Goal: Transaction & Acquisition: Obtain resource

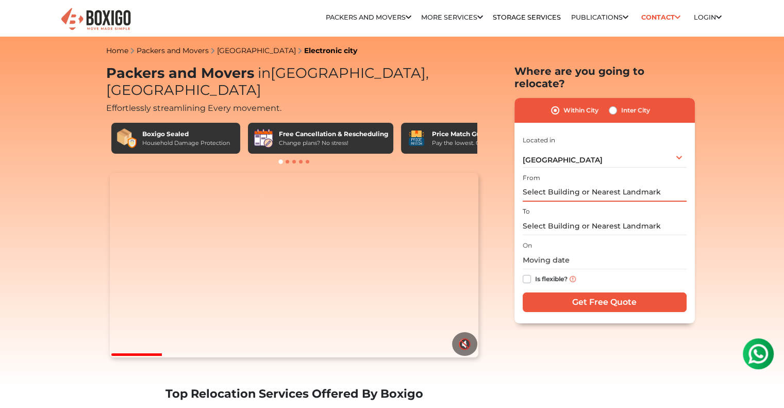
click at [569, 184] on input "text" at bounding box center [605, 193] width 164 height 18
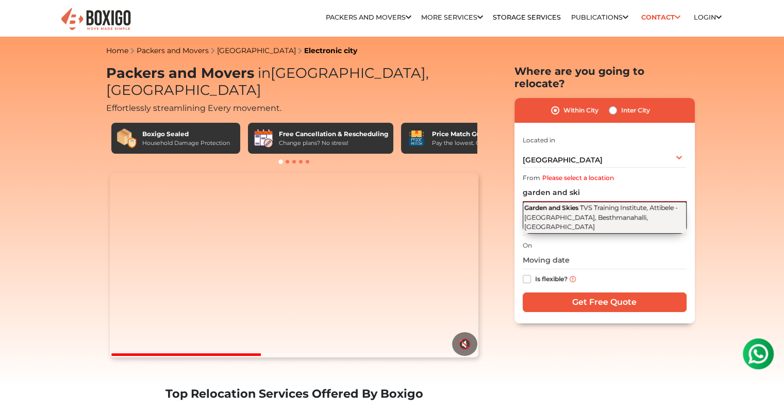
click at [565, 204] on span "Garden and Skies" at bounding box center [551, 208] width 54 height 8
type input "Garden and Skies, TVS Training Institute, [GEOGRAPHIC_DATA], Besthmanahalli, [G…"
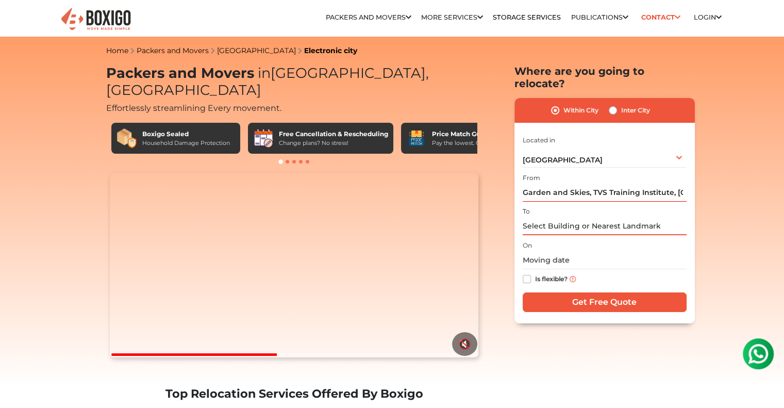
click at [552, 217] on input "text" at bounding box center [605, 226] width 164 height 18
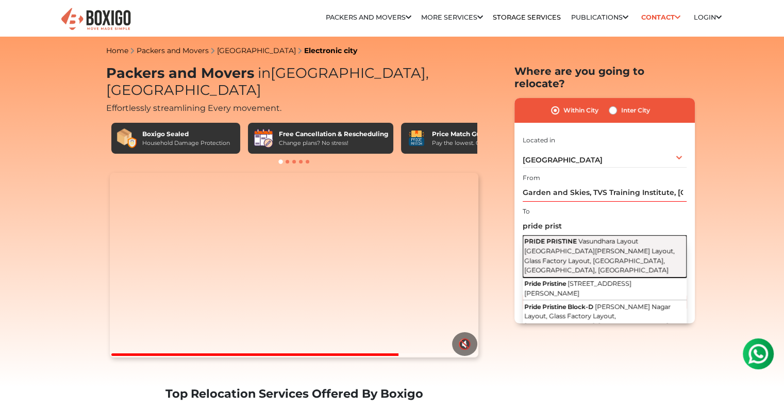
click at [555, 237] on span "PRIDE PRISTINE" at bounding box center [550, 241] width 53 height 8
type input "PRIDE PRISTINE, Vasundhara Layout [GEOGRAPHIC_DATA][PERSON_NAME] Layout, Glass …"
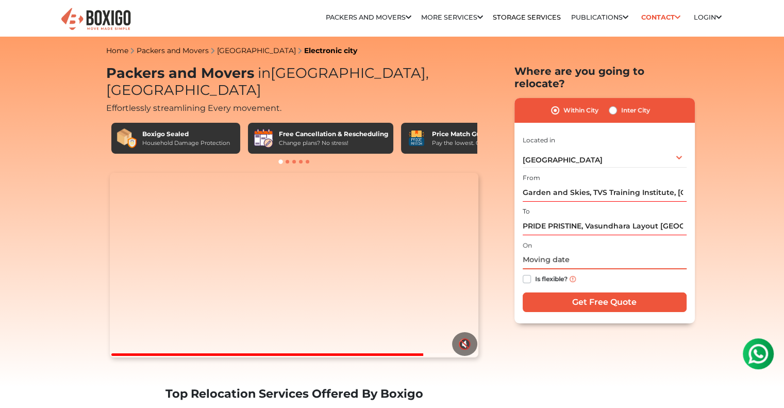
click at [551, 251] on input "text" at bounding box center [605, 260] width 164 height 18
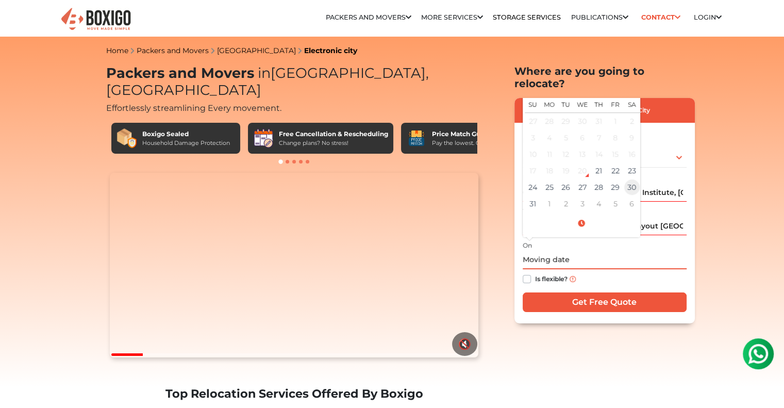
click at [634, 179] on td "30" at bounding box center [632, 187] width 16 height 16
type input "08/30/2025 12:00 AM"
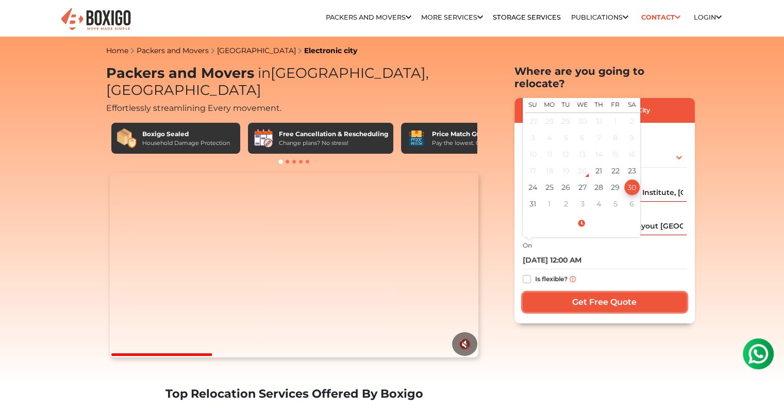
click at [600, 292] on input "Get Free Quote" at bounding box center [605, 302] width 164 height 20
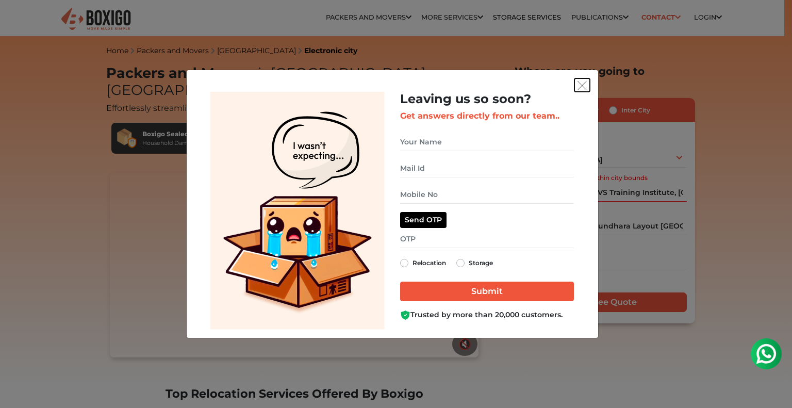
click at [579, 84] on img "get free quote dialog" at bounding box center [581, 85] width 9 height 9
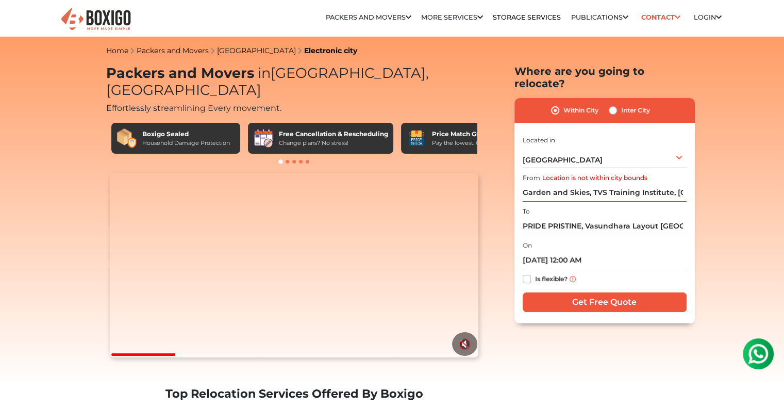
click at [621, 104] on label "Inter City" at bounding box center [635, 110] width 29 height 12
click at [612, 104] on input "Inter City" at bounding box center [613, 109] width 8 height 10
radio input "true"
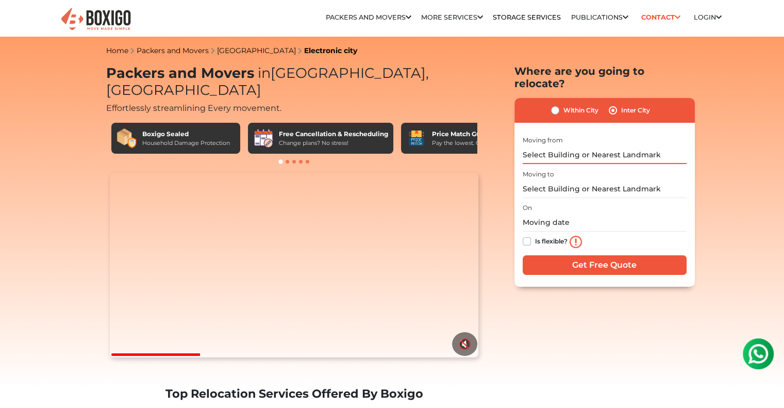
click at [568, 146] on input "text" at bounding box center [605, 155] width 164 height 18
type input "G"
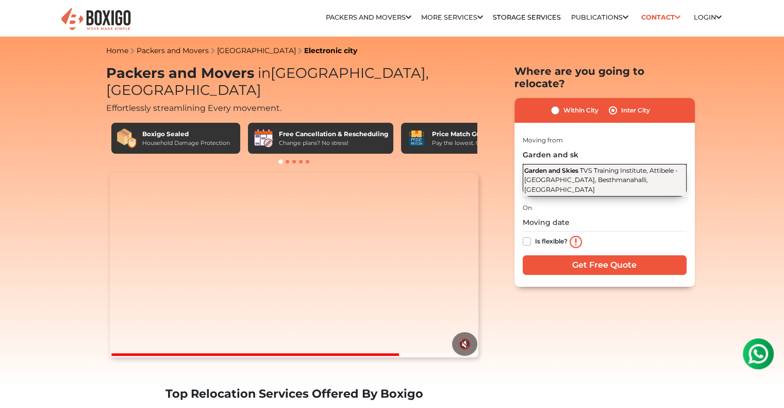
click at [557, 167] on span "TVS Training Institute, Attibele - [GEOGRAPHIC_DATA], Besthmanahalli, [GEOGRAPH…" at bounding box center [601, 180] width 154 height 27
type input "Garden and Skies, TVS Training Institute, [GEOGRAPHIC_DATA], Besthmanahalli, [G…"
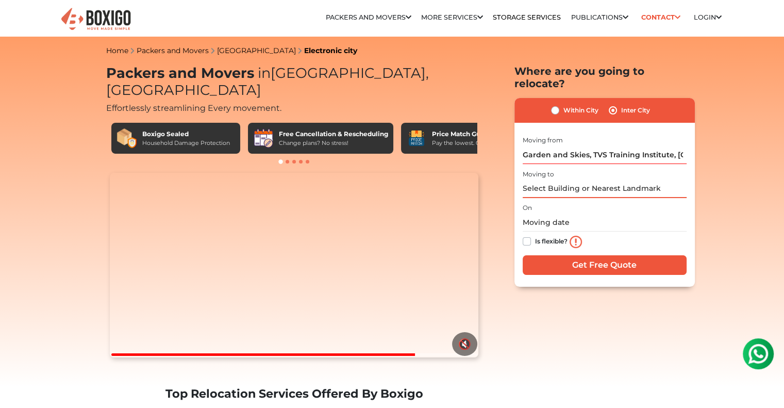
click at [550, 181] on input "text" at bounding box center [605, 189] width 164 height 18
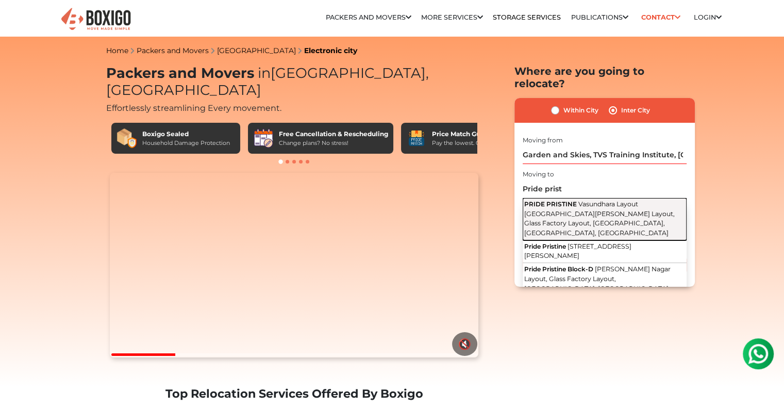
click at [551, 204] on span "Vasundhara Layout [GEOGRAPHIC_DATA][PERSON_NAME] Layout, Glass Factory Layout, …" at bounding box center [599, 218] width 151 height 37
type input "PRIDE PRISTINE, Vasundhara Layout [GEOGRAPHIC_DATA][PERSON_NAME] Layout, Glass …"
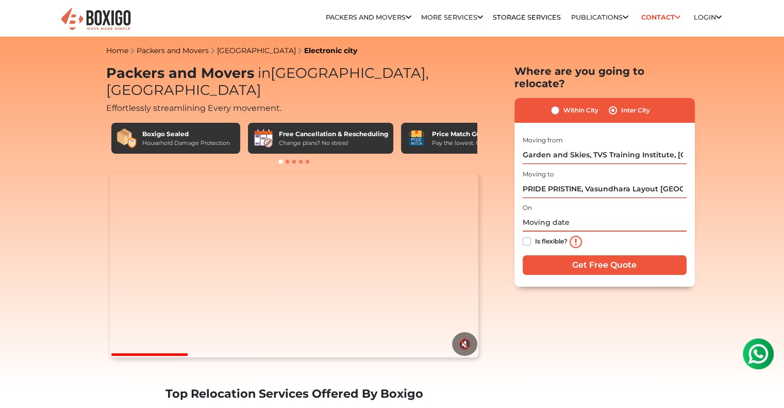
click at [546, 213] on input "text" at bounding box center [605, 222] width 164 height 18
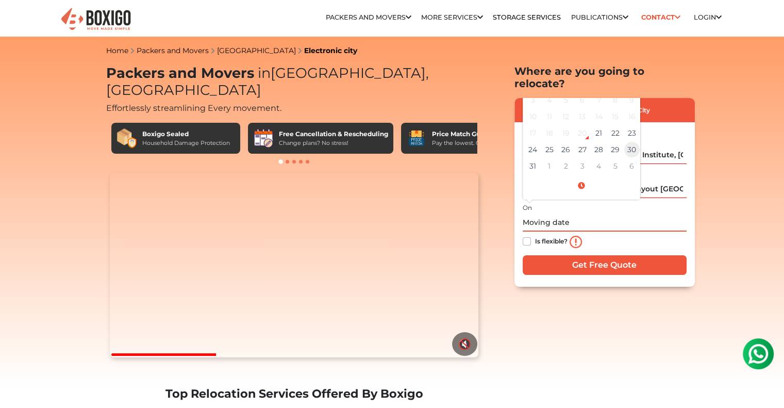
click at [634, 141] on td "30" at bounding box center [632, 149] width 16 height 16
type input "08/30/2025 12:00 AM"
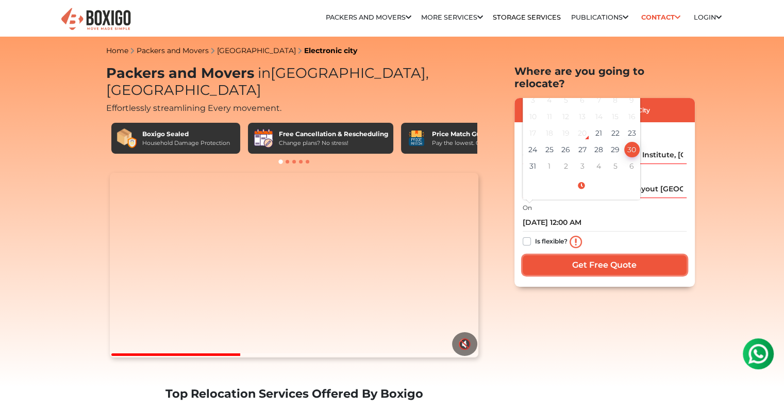
click at [602, 255] on input "Get Free Quote" at bounding box center [605, 265] width 164 height 20
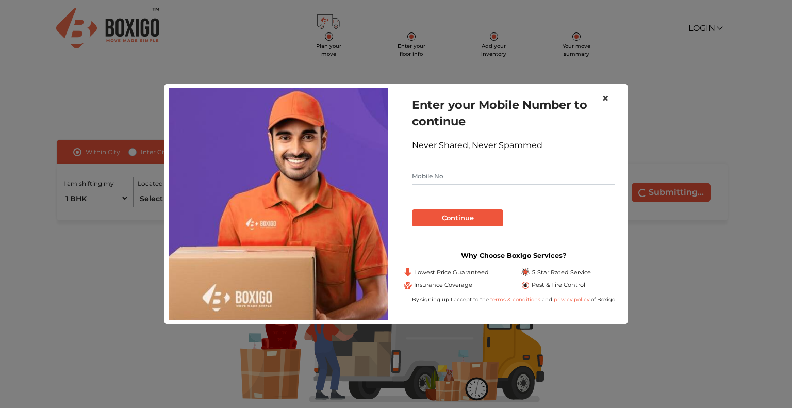
click at [604, 95] on span "×" at bounding box center [605, 98] width 7 height 15
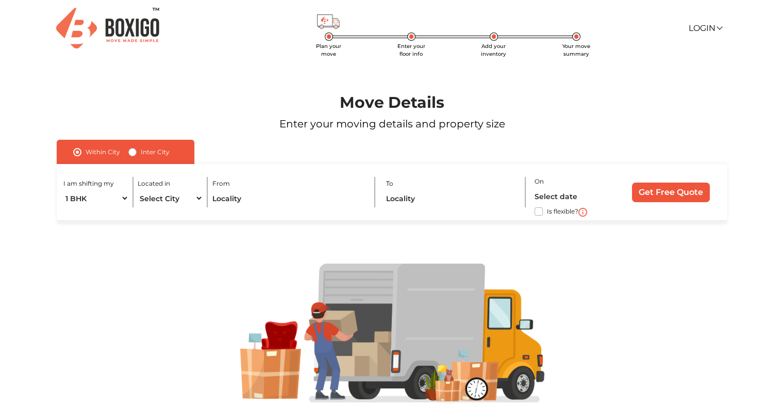
scroll to position [38, 0]
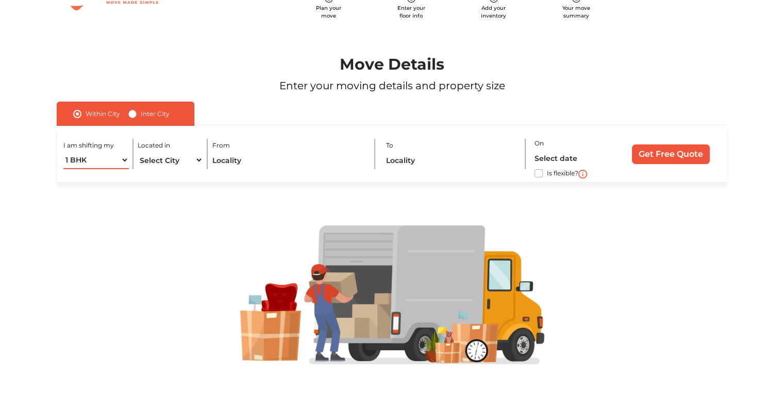
click at [122, 158] on select "1 BHK 2 BHK 3 BHK 3 + BHK FEW ITEMS" at bounding box center [95, 160] width 65 height 18
select select "2 BHK"
click at [63, 151] on select "1 BHK 2 BHK 3 BHK 3 + BHK FEW ITEMS" at bounding box center [95, 160] width 65 height 18
click at [190, 159] on select "Select City [GEOGRAPHIC_DATA] [GEOGRAPHIC_DATA] [GEOGRAPHIC_DATA] [GEOGRAPHIC_D…" at bounding box center [170, 160] width 65 height 18
select select "[GEOGRAPHIC_DATA]"
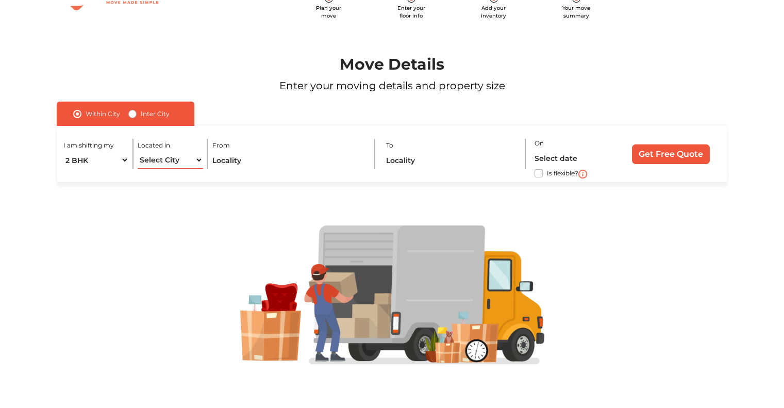
click at [138, 151] on select "Select City [GEOGRAPHIC_DATA] [GEOGRAPHIC_DATA] [GEOGRAPHIC_DATA] [GEOGRAPHIC_D…" at bounding box center [170, 160] width 65 height 18
click at [234, 161] on input "text" at bounding box center [289, 160] width 154 height 18
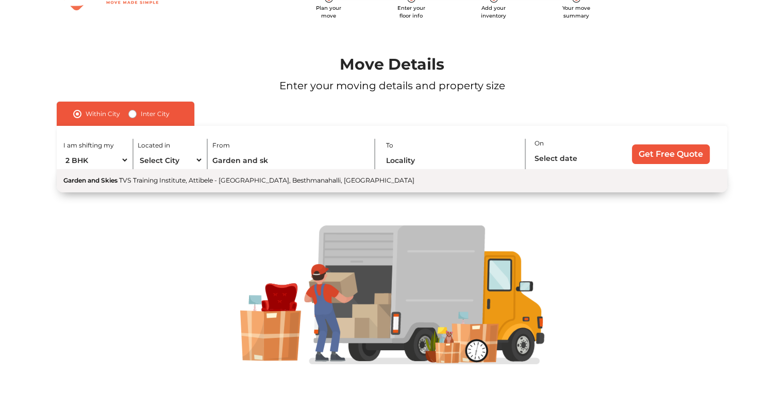
click at [201, 177] on span "TVS Training Institute, Attibele - [GEOGRAPHIC_DATA], Besthmanahalli, [GEOGRAPH…" at bounding box center [266, 180] width 295 height 8
type input "Garden and Skies, TVS Training Institute, [GEOGRAPHIC_DATA], Besthmanahalli, [G…"
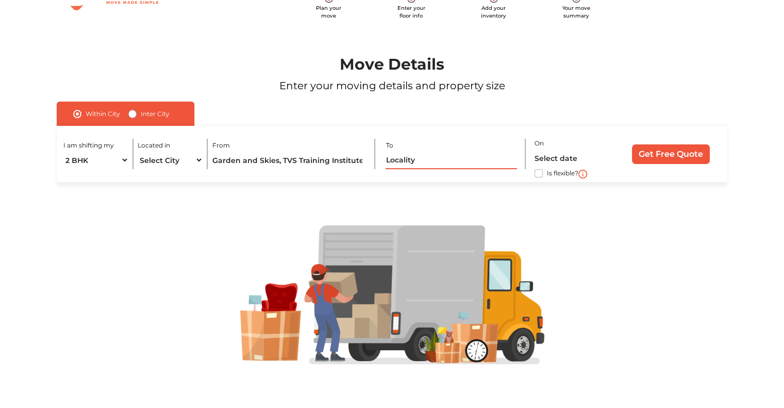
click at [423, 160] on input "text" at bounding box center [451, 160] width 131 height 18
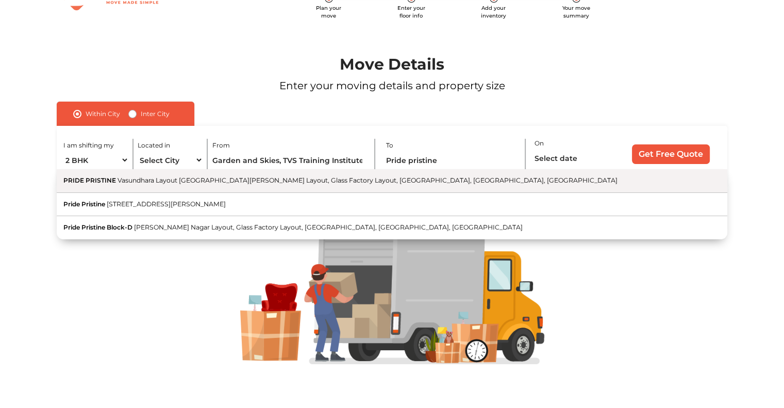
click at [324, 178] on span "Vasundhara Layout [GEOGRAPHIC_DATA][PERSON_NAME] Layout, Glass Factory Layout, …" at bounding box center [368, 180] width 500 height 8
type input "PRIDE PRISTINE, Vasundhara Layout [GEOGRAPHIC_DATA][PERSON_NAME] Layout, Glass …"
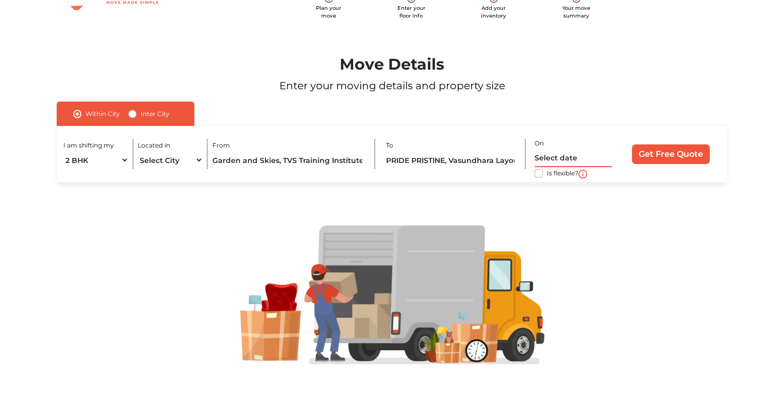
click at [567, 154] on input "text" at bounding box center [573, 158] width 77 height 18
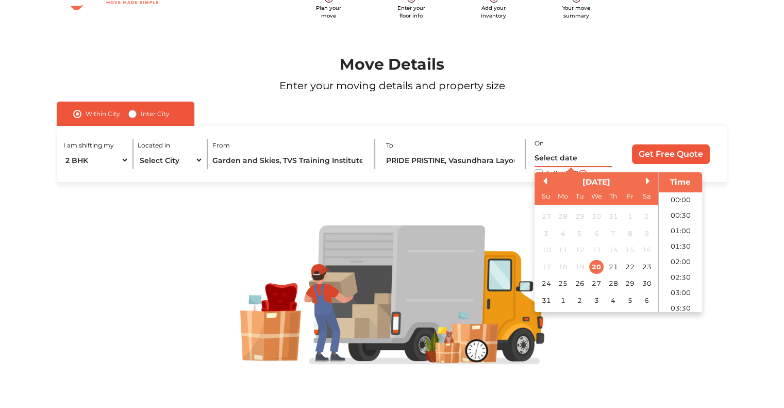
scroll to position [396, 0]
click at [644, 280] on div "30" at bounding box center [647, 284] width 14 height 14
click at [680, 254] on li "10:00" at bounding box center [681, 251] width 44 height 15
type input "[DATE] 10:00 AM"
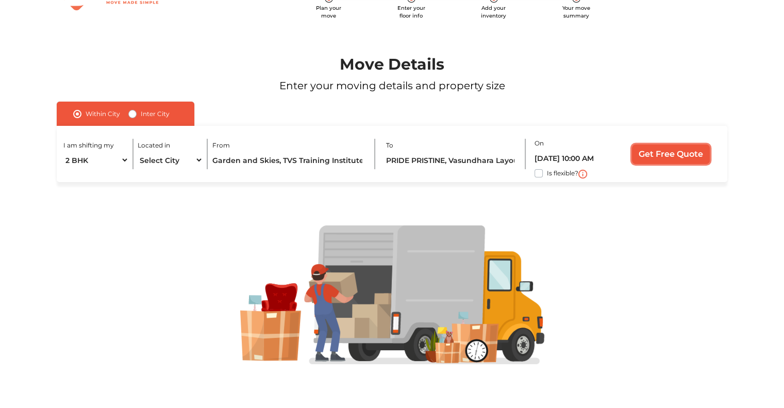
click at [665, 157] on input "Get Free Quote" at bounding box center [671, 154] width 78 height 20
click at [141, 113] on label "Inter City" at bounding box center [155, 114] width 29 height 12
click at [130, 113] on input "Inter City" at bounding box center [132, 113] width 8 height 10
radio input "true"
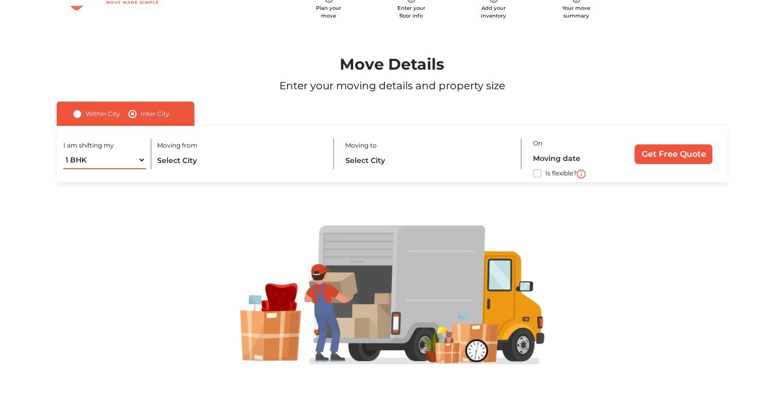
click at [138, 160] on select "1 BHK 2 BHK 3 BHK 3 + BHK FEW ITEMS" at bounding box center [104, 160] width 82 height 18
select select "2 BHK"
click at [63, 151] on select "1 BHK 2 BHK 3 BHK 3 + BHK FEW ITEMS" at bounding box center [104, 160] width 82 height 18
click at [179, 159] on input "text" at bounding box center [240, 160] width 166 height 18
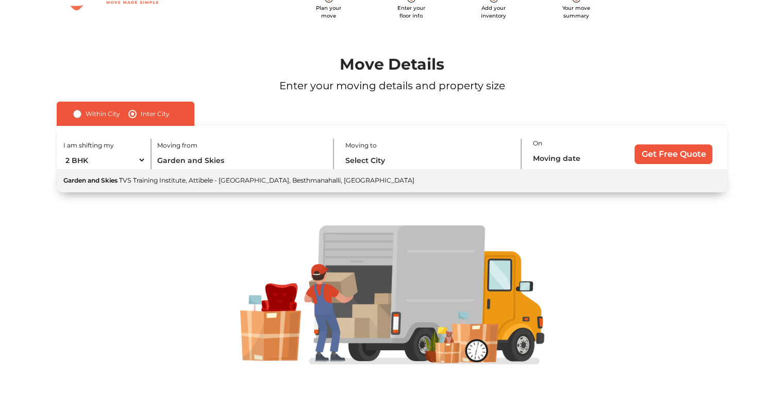
click at [122, 180] on span "TVS Training Institute, Attibele - [GEOGRAPHIC_DATA], Besthmanahalli, [GEOGRAPH…" at bounding box center [266, 180] width 295 height 8
type input "Garden and Skies, TVS Training Institute, [GEOGRAPHIC_DATA], Besthmanahalli, [G…"
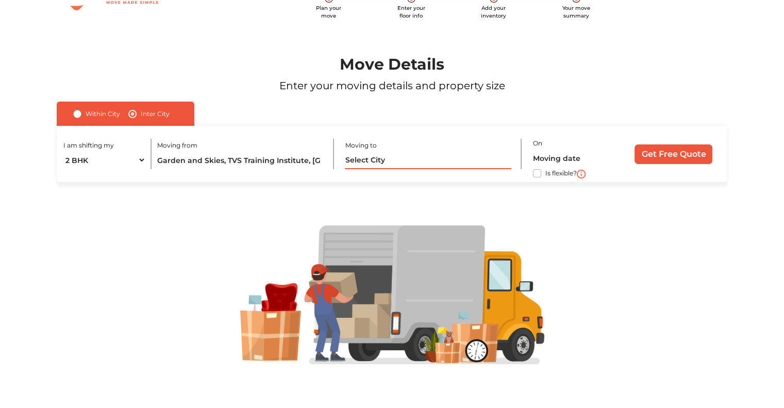
click at [363, 163] on input "text" at bounding box center [428, 160] width 166 height 18
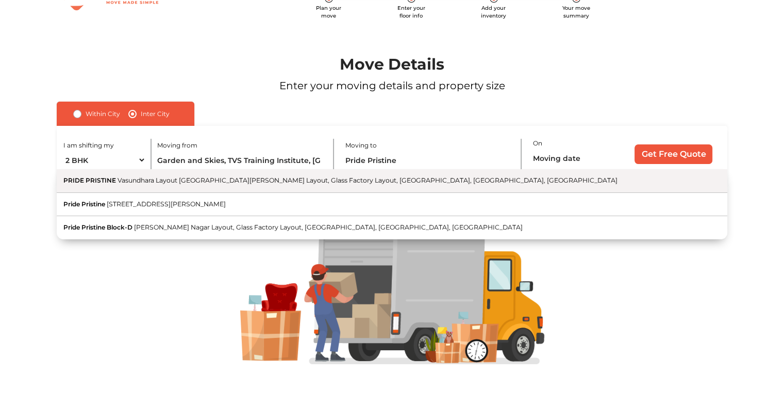
click at [349, 182] on span "Vasundhara Layout [GEOGRAPHIC_DATA][PERSON_NAME] Layout, Glass Factory Layout, …" at bounding box center [368, 180] width 500 height 8
type input "PRIDE PRISTINE, Vasundhara Layout [GEOGRAPHIC_DATA][PERSON_NAME] Layout, Glass …"
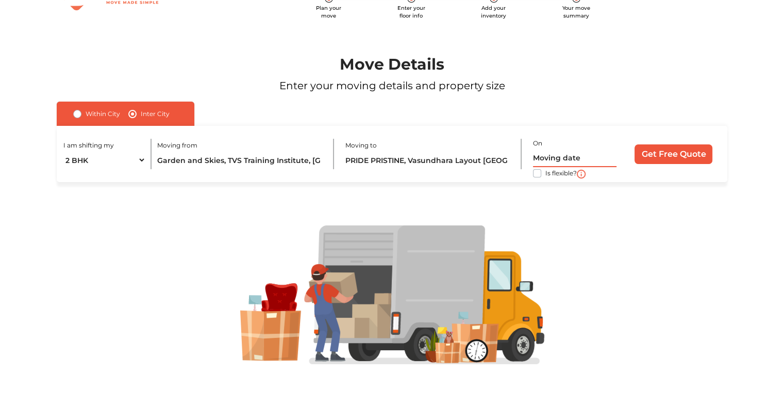
click at [569, 159] on input "text" at bounding box center [575, 158] width 84 height 18
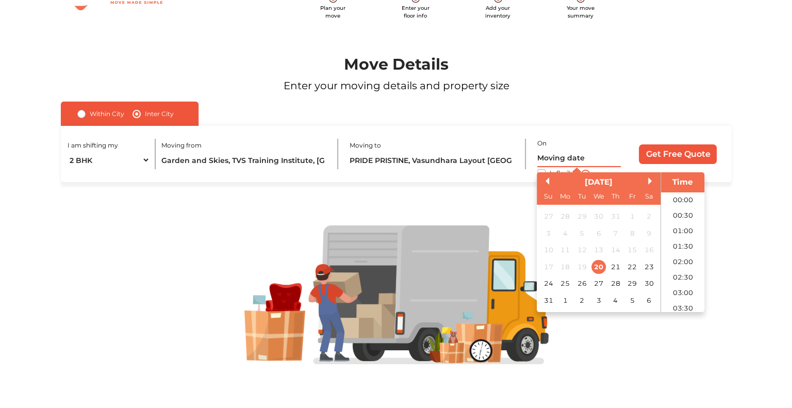
scroll to position [396, 0]
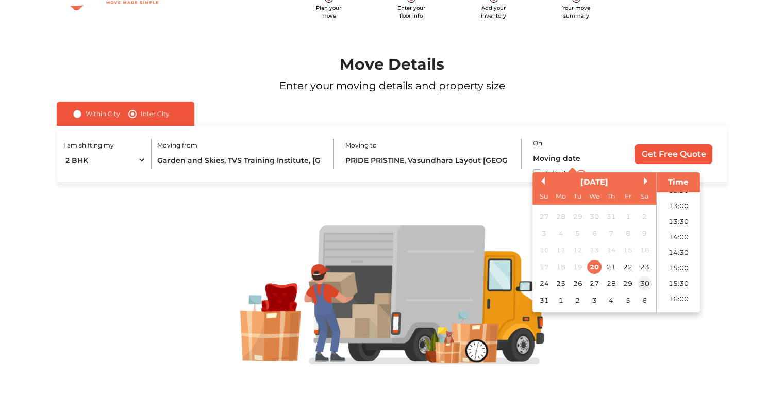
click at [642, 282] on div "30" at bounding box center [645, 284] width 14 height 14
type input "[DATE] 12:00 AM"
click at [673, 152] on input "Get Free Quote" at bounding box center [674, 154] width 78 height 20
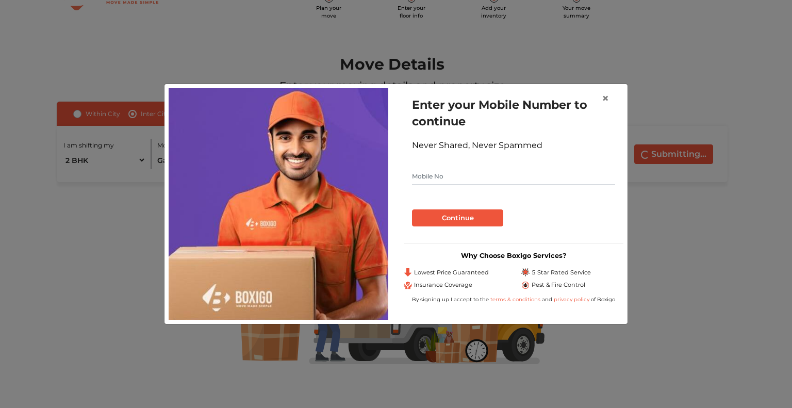
click at [461, 175] on input "text" at bounding box center [513, 176] width 203 height 16
type input "7760024143"
click at [437, 216] on button "Continue" at bounding box center [457, 218] width 91 height 18
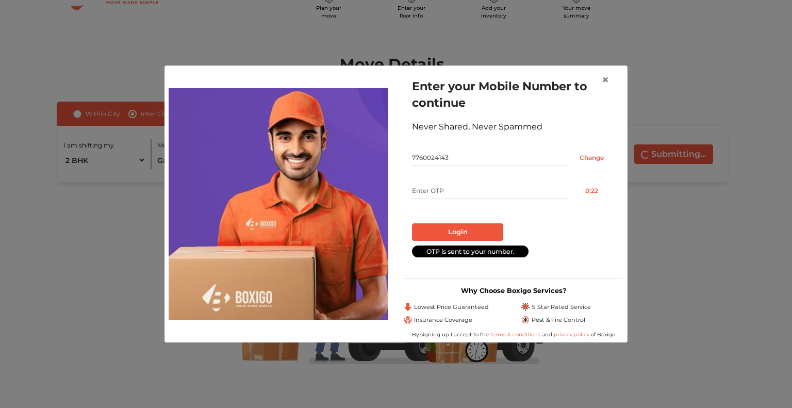
click at [433, 185] on input "text" at bounding box center [490, 190] width 156 height 16
type input "8433"
click at [453, 233] on button "Login" at bounding box center [457, 232] width 91 height 18
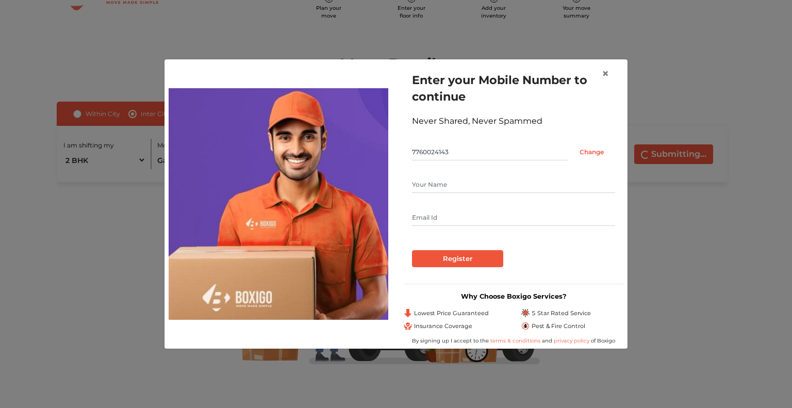
click at [431, 177] on input "text" at bounding box center [513, 184] width 203 height 16
type input "[PERSON_NAME]"
click at [425, 215] on input "text" at bounding box center [513, 217] width 203 height 16
type input "[PERSON_NAME][EMAIL_ADDRESS][DOMAIN_NAME]"
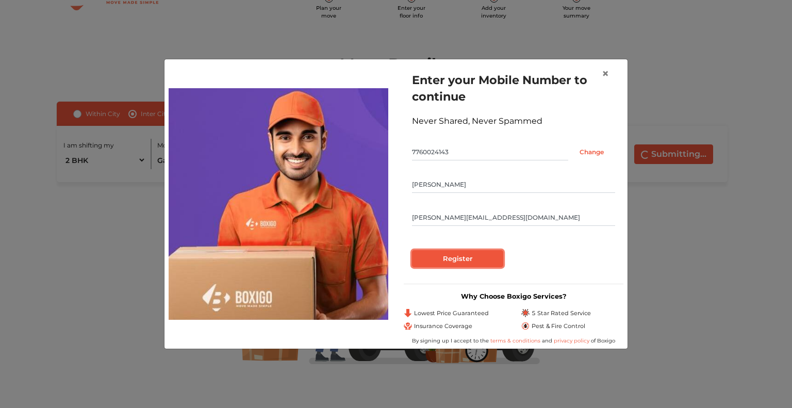
click at [445, 257] on input "Register" at bounding box center [457, 259] width 91 height 18
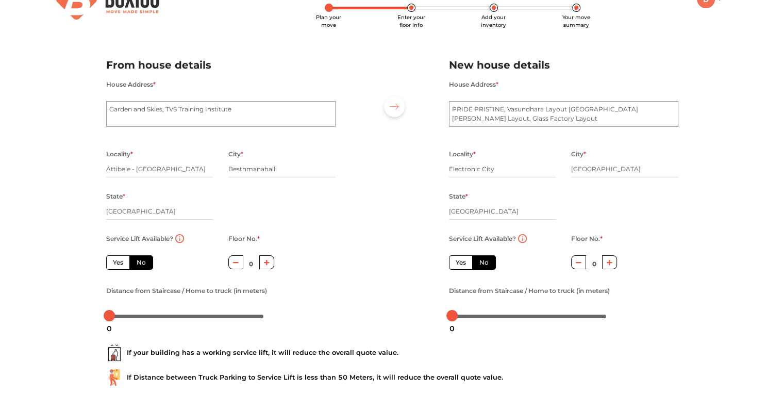
scroll to position [52, 0]
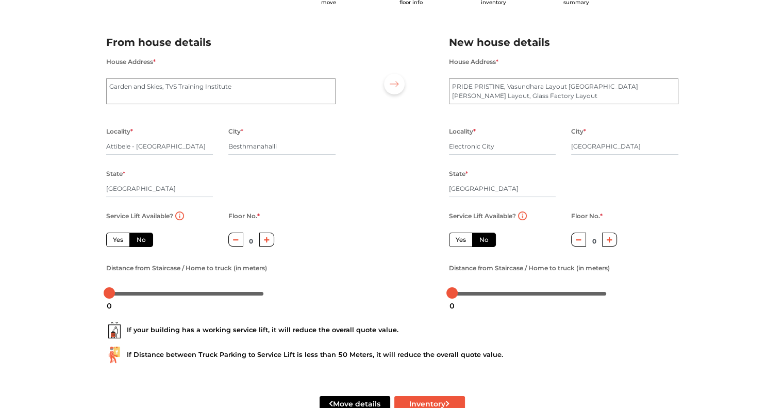
click at [268, 239] on icon "button" at bounding box center [267, 240] width 6 height 6
type input "1"
click at [463, 239] on label "Yes" at bounding box center [461, 239] width 24 height 14
click at [462, 239] on input "Yes" at bounding box center [459, 238] width 7 height 7
radio input "true"
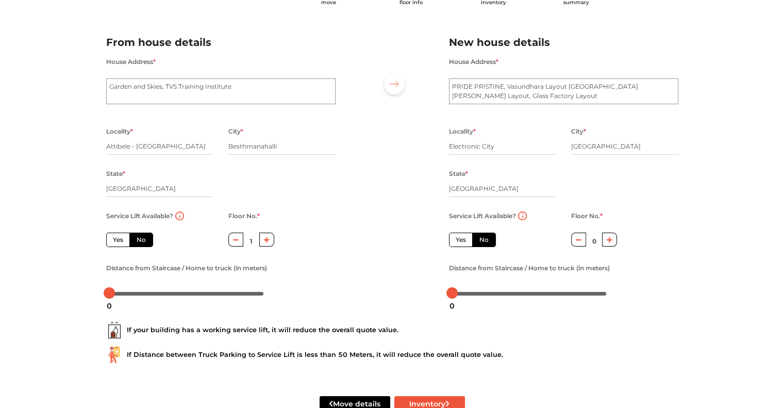
radio input "false"
click at [454, 241] on label "Yes" at bounding box center [461, 239] width 24 height 14
click at [456, 241] on input "Yes" at bounding box center [459, 238] width 7 height 7
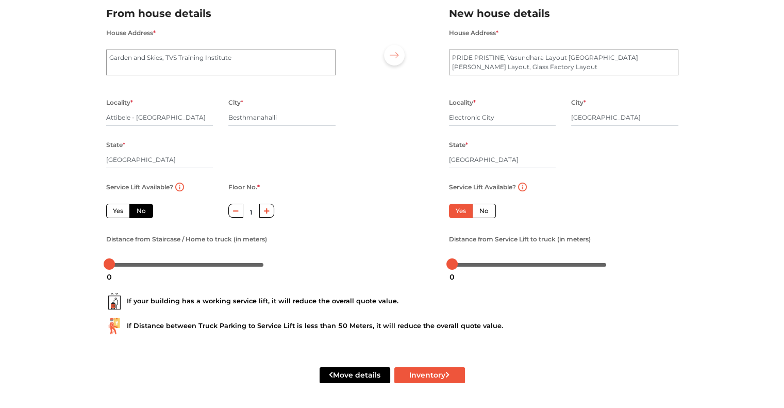
click at [238, 208] on icon "button" at bounding box center [236, 211] width 6 height 6
type input "0"
click at [419, 374] on button "Inventory" at bounding box center [429, 375] width 71 height 16
radio input "true"
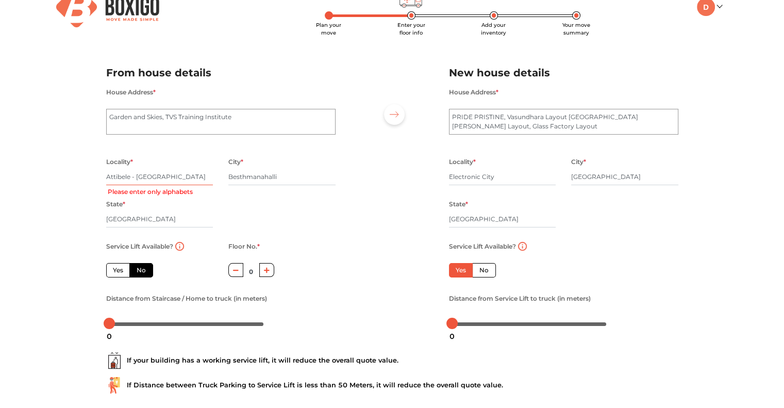
scroll to position [0, 0]
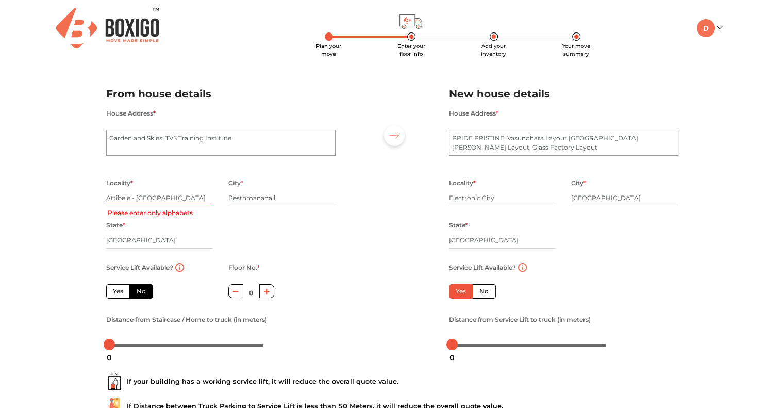
drag, startPoint x: 136, startPoint y: 198, endPoint x: 108, endPoint y: 204, distance: 29.0
click at [108, 204] on input "Attibele - [GEOGRAPHIC_DATA]" at bounding box center [159, 198] width 107 height 16
type input "[GEOGRAPHIC_DATA]"
radio input "true"
click at [156, 197] on input "[GEOGRAPHIC_DATA]" at bounding box center [159, 198] width 107 height 16
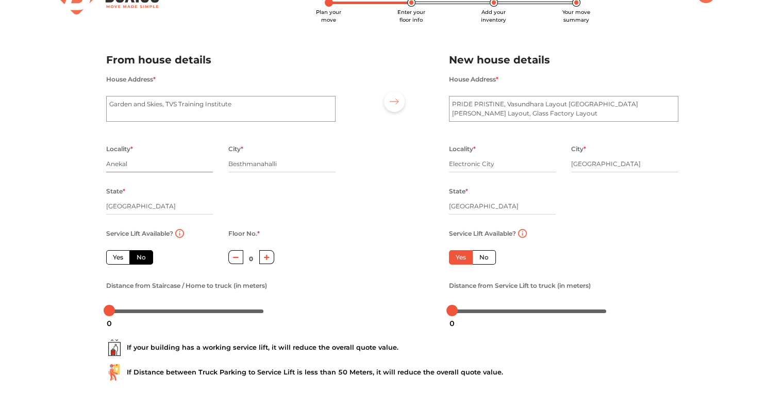
scroll to position [82, 0]
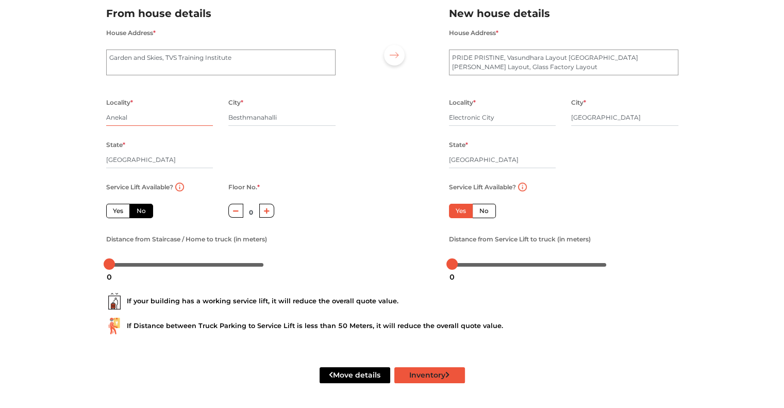
type input "Anekal"
click at [429, 371] on button "Inventory" at bounding box center [429, 375] width 71 height 16
radio input "true"
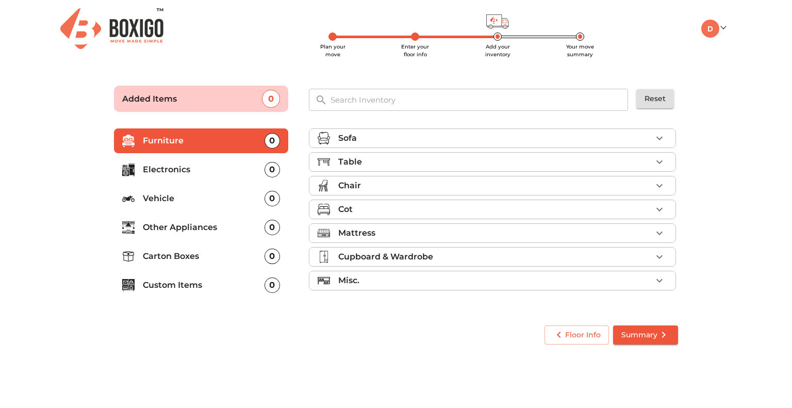
click at [660, 137] on icon "button" at bounding box center [659, 138] width 12 height 12
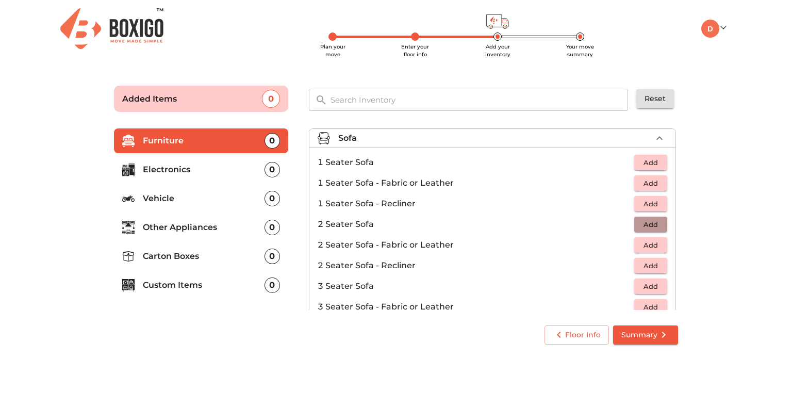
click at [644, 220] on span "Add" at bounding box center [650, 225] width 23 height 12
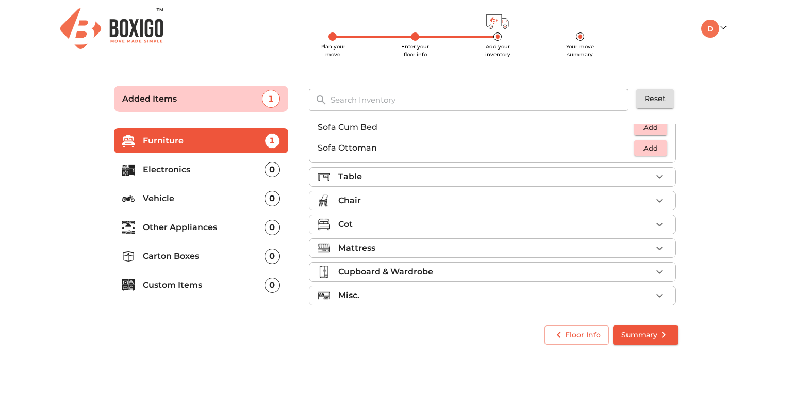
scroll to position [305, 0]
click at [656, 175] on icon "button" at bounding box center [659, 175] width 6 height 4
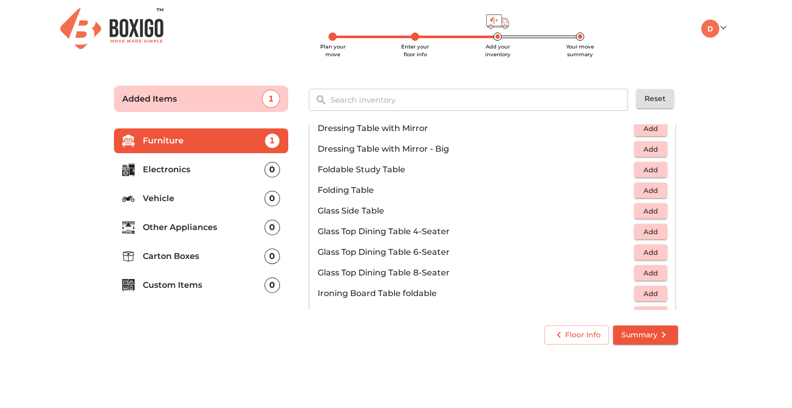
click at [645, 190] on span "Add" at bounding box center [650, 191] width 23 height 12
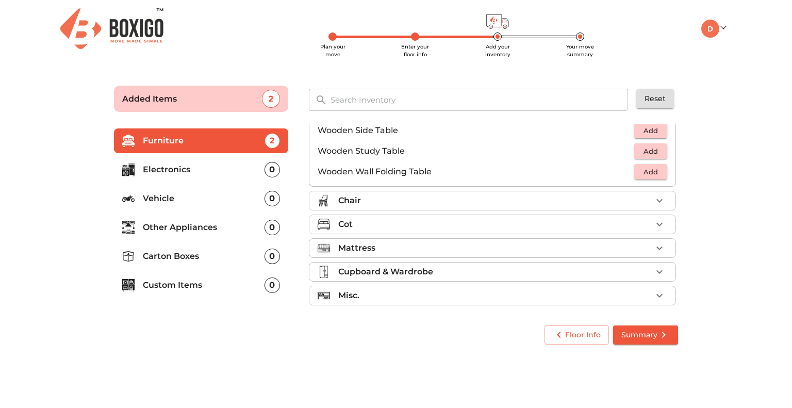
scroll to position [718, 0]
click at [654, 197] on icon "button" at bounding box center [659, 198] width 12 height 12
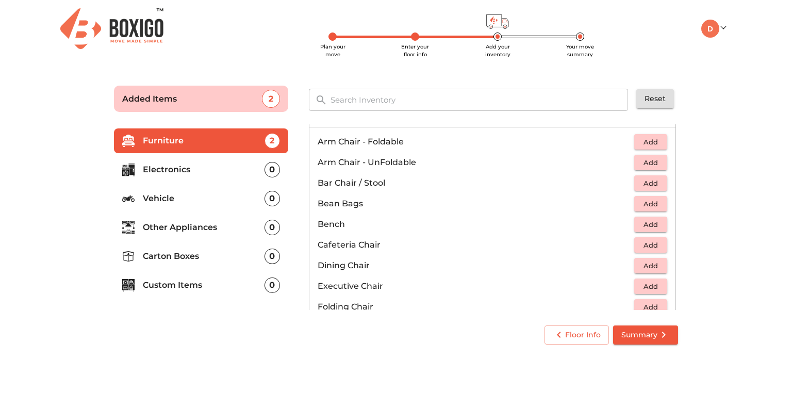
scroll to position [16, 0]
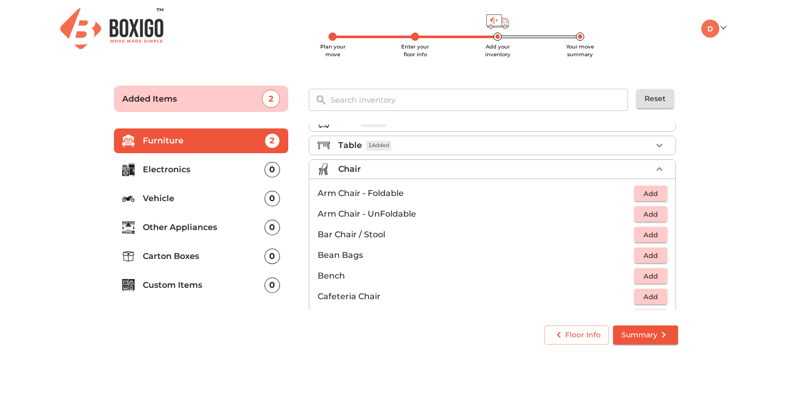
click at [642, 235] on span "Add" at bounding box center [650, 235] width 23 height 12
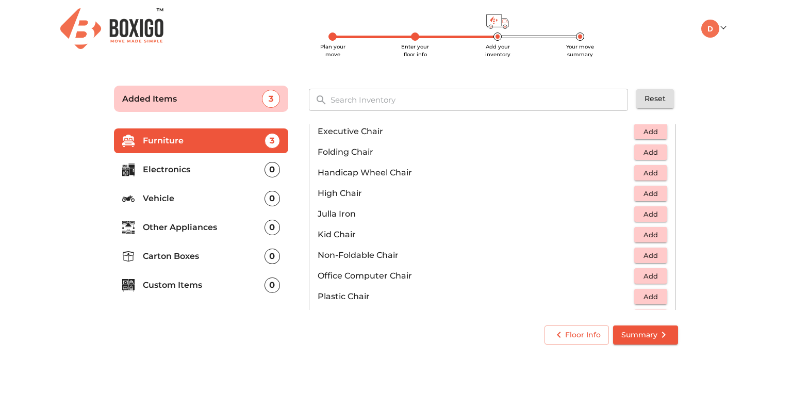
scroll to position [274, 0]
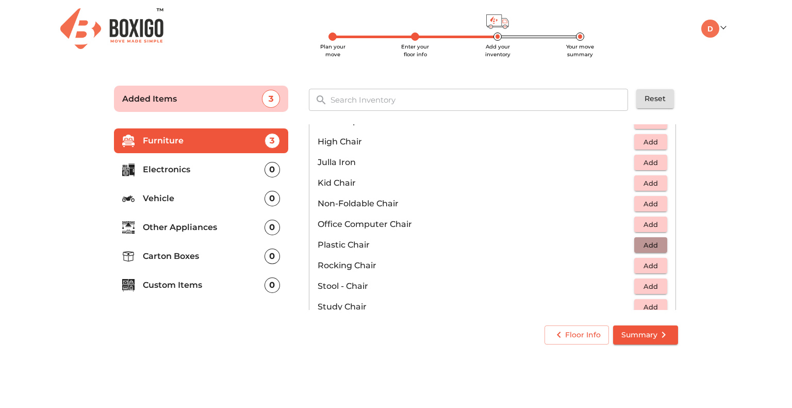
click at [639, 241] on span "Add" at bounding box center [650, 245] width 23 height 12
click at [657, 239] on icon "button" at bounding box center [659, 245] width 12 height 12
click at [639, 222] on span "Add" at bounding box center [650, 225] width 23 height 12
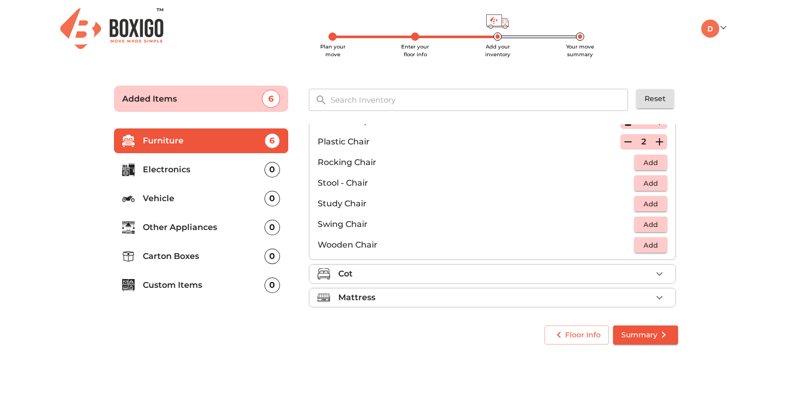
scroll to position [429, 0]
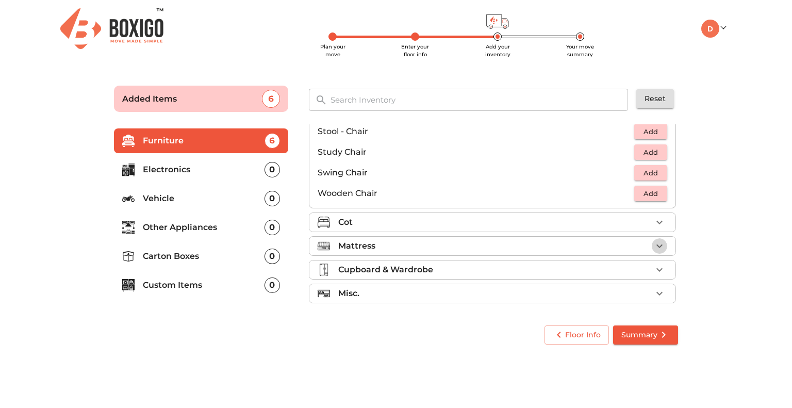
click at [656, 245] on icon "button" at bounding box center [659, 246] width 6 height 4
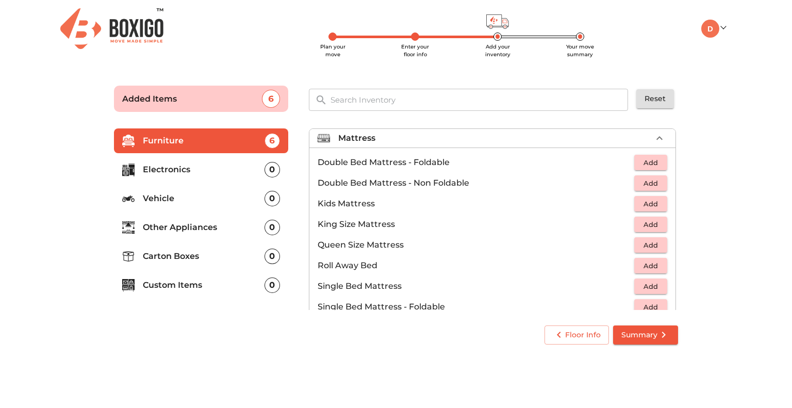
scroll to position [91, 0]
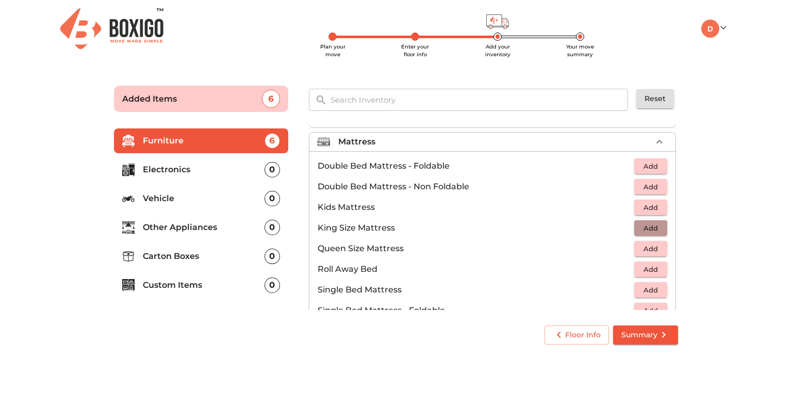
click at [650, 224] on span "Add" at bounding box center [650, 228] width 23 height 12
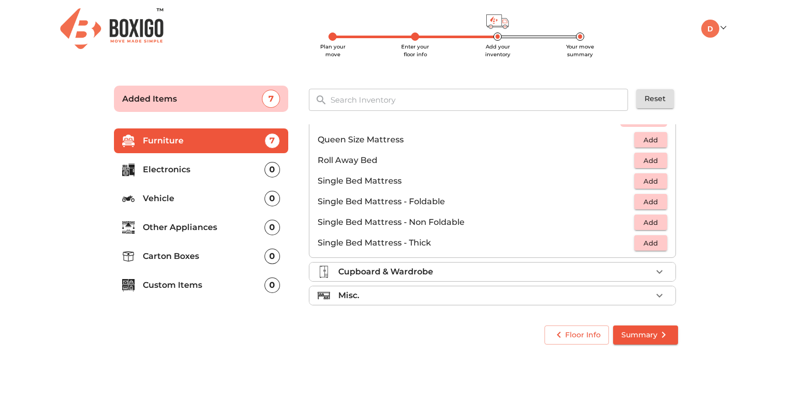
scroll to position [202, 0]
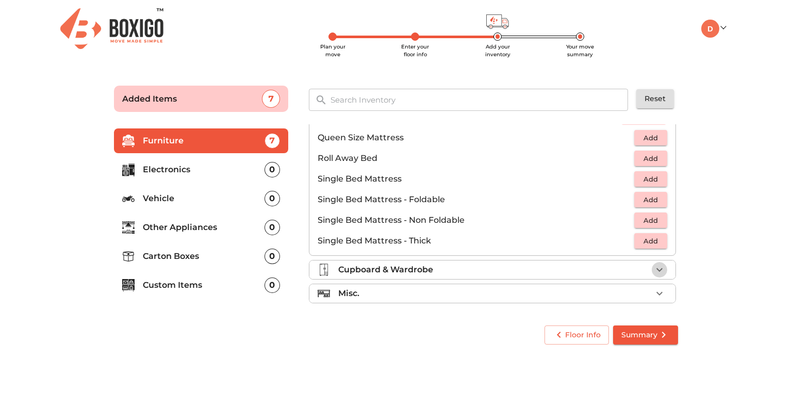
click at [654, 268] on icon "button" at bounding box center [659, 269] width 12 height 12
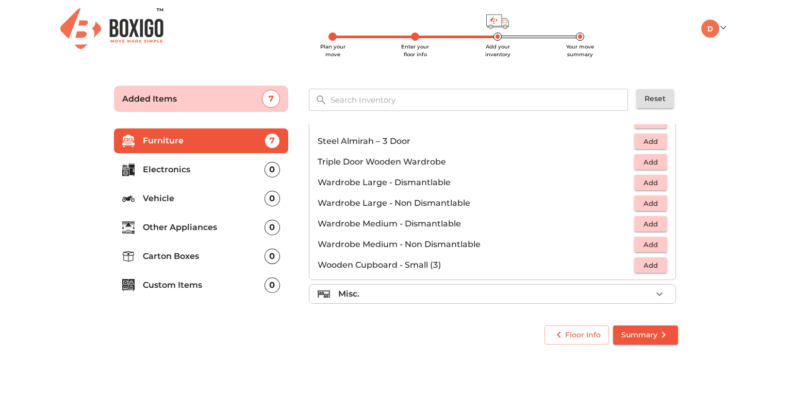
scroll to position [346, 0]
click at [653, 293] on icon "button" at bounding box center [659, 293] width 12 height 12
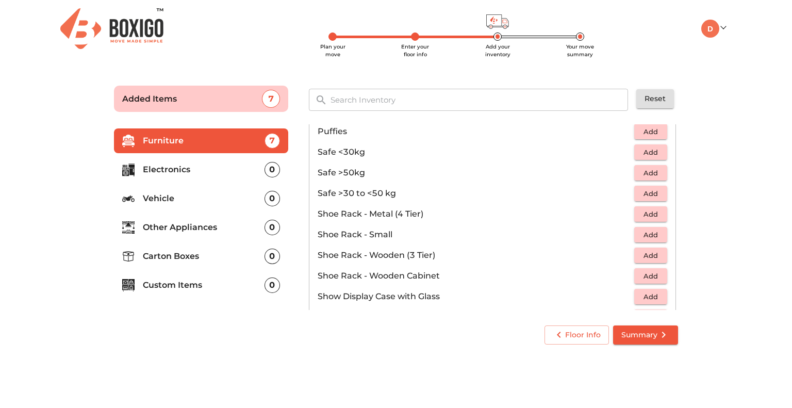
scroll to position [501, 0]
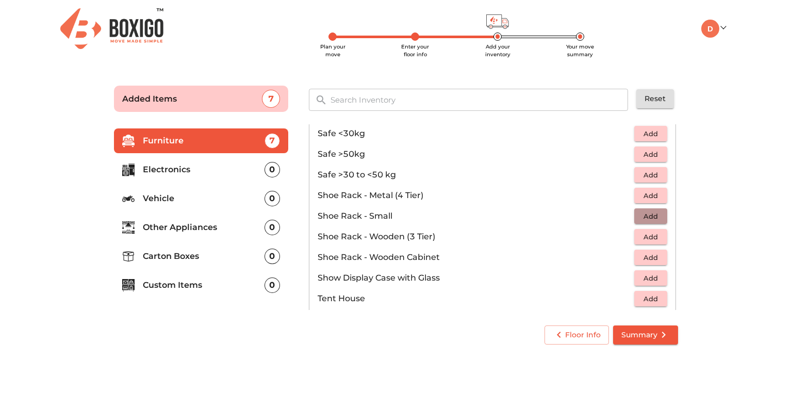
click at [644, 215] on span "Add" at bounding box center [650, 216] width 23 height 12
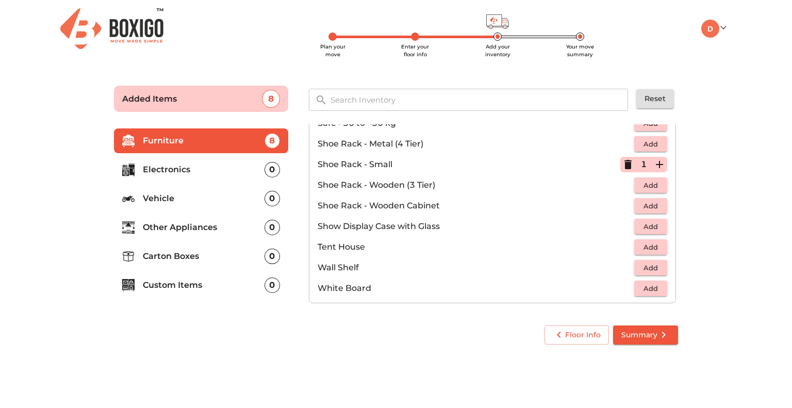
click at [225, 171] on p "Electronics" at bounding box center [204, 169] width 122 height 12
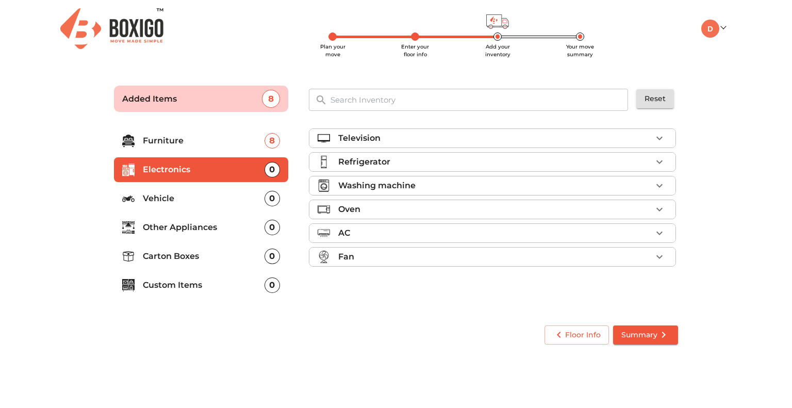
scroll to position [0, 0]
click at [660, 159] on icon "button" at bounding box center [659, 162] width 12 height 12
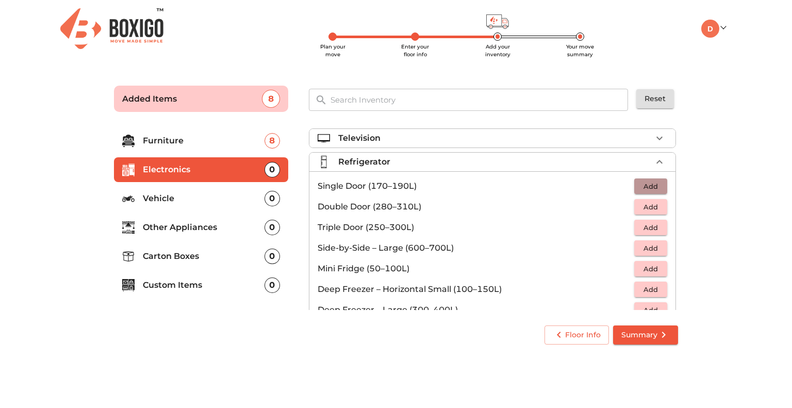
click at [649, 182] on span "Add" at bounding box center [650, 186] width 23 height 12
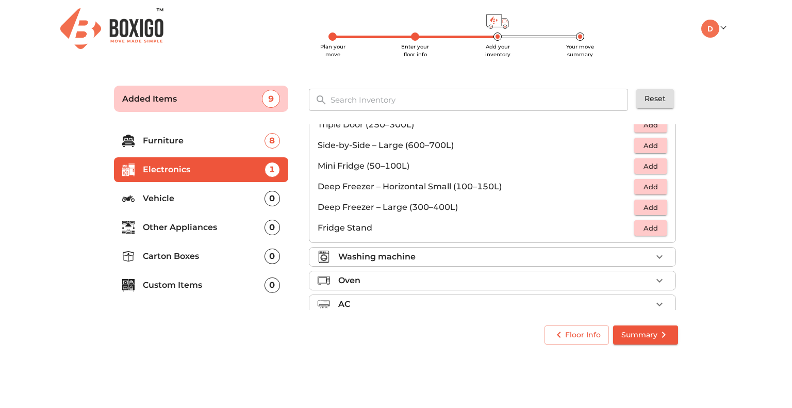
scroll to position [137, 0]
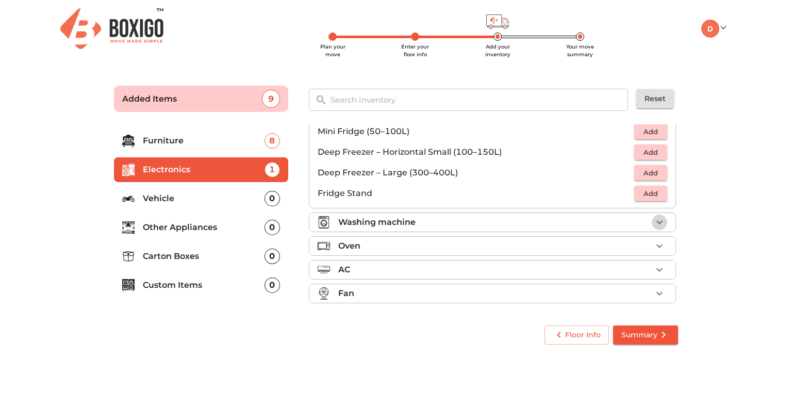
click at [656, 221] on icon "button" at bounding box center [659, 223] width 6 height 4
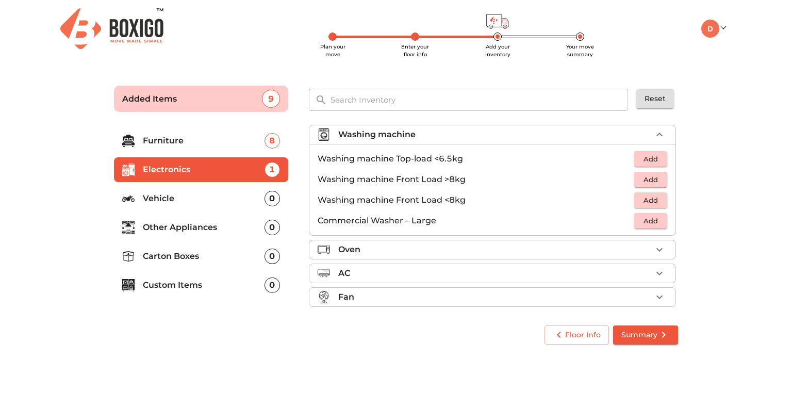
scroll to position [48, 0]
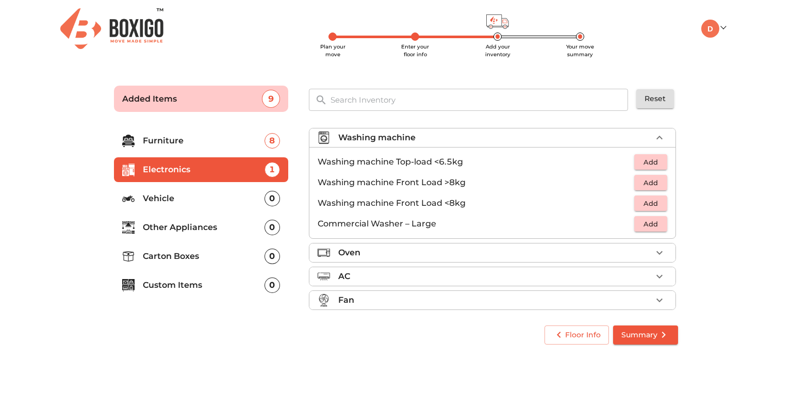
click at [651, 202] on span "Add" at bounding box center [650, 203] width 23 height 12
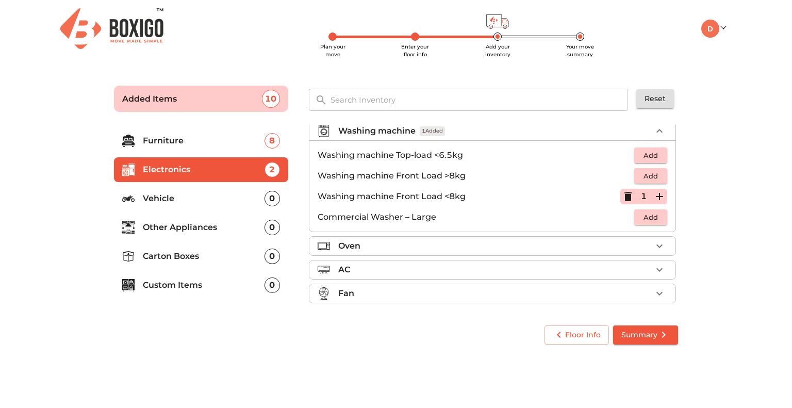
click at [457, 240] on div "Oven" at bounding box center [494, 246] width 313 height 12
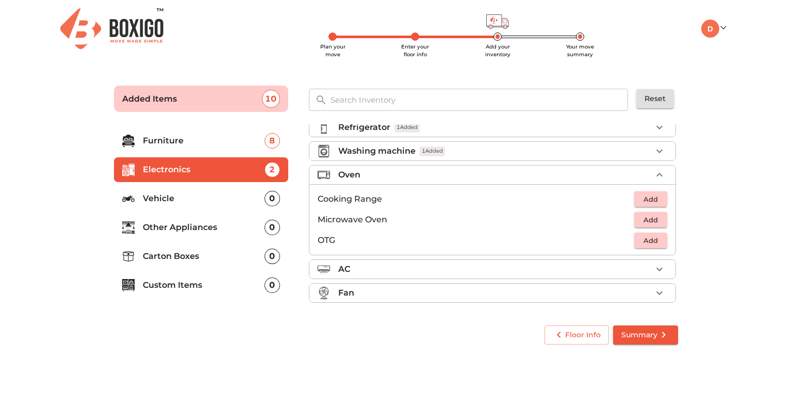
scroll to position [34, 0]
click at [640, 214] on span "Add" at bounding box center [650, 220] width 23 height 12
click at [653, 174] on icon "button" at bounding box center [659, 175] width 12 height 12
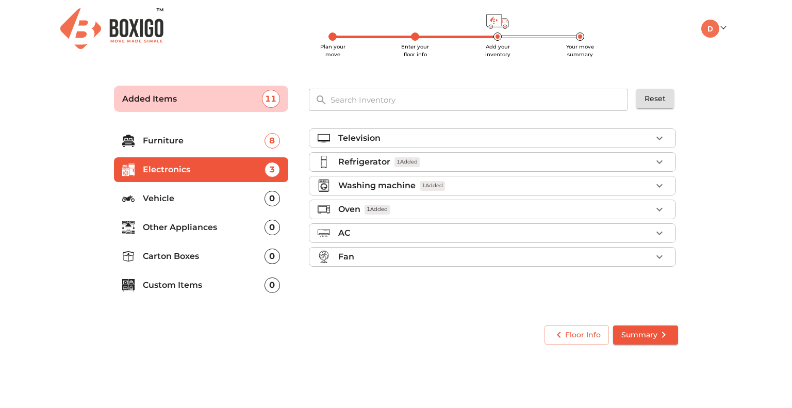
scroll to position [0, 0]
click at [654, 227] on icon "button" at bounding box center [659, 233] width 12 height 12
click at [657, 255] on icon "button" at bounding box center [659, 257] width 6 height 4
click at [657, 255] on icon "button" at bounding box center [659, 257] width 12 height 12
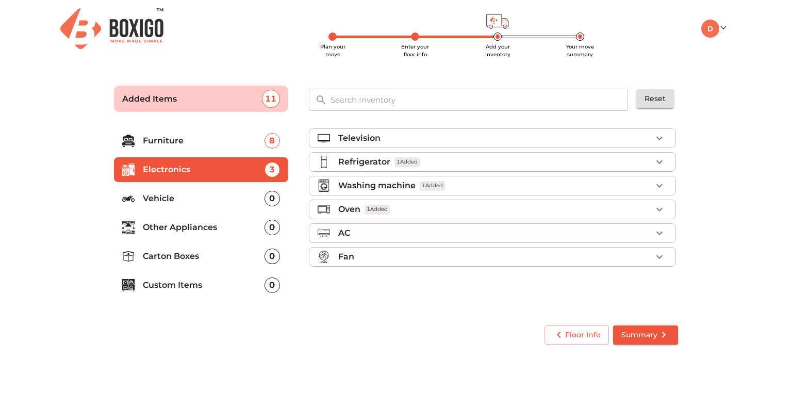
click at [214, 193] on p "Vehicle" at bounding box center [204, 198] width 122 height 12
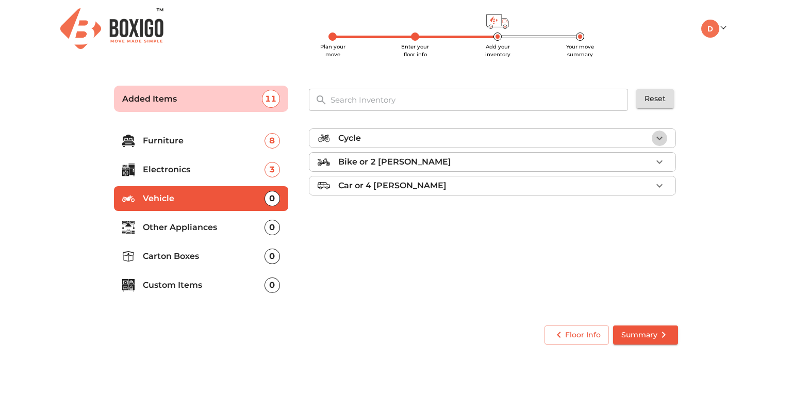
click at [660, 137] on icon "button" at bounding box center [659, 138] width 12 height 12
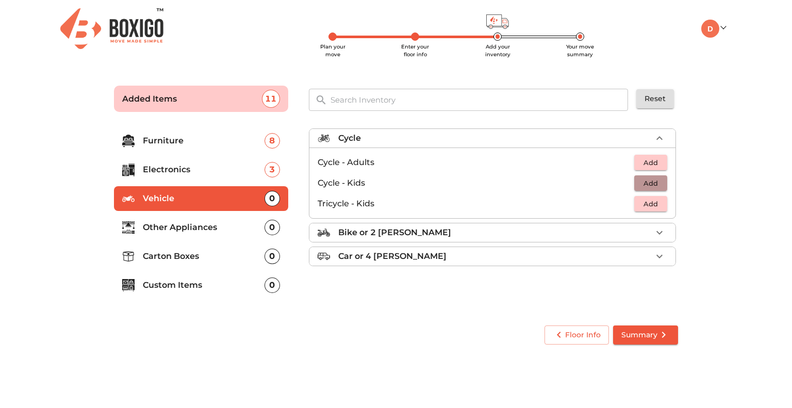
click at [653, 177] on span "Add" at bounding box center [650, 183] width 23 height 12
click at [660, 251] on icon "button" at bounding box center [659, 256] width 12 height 12
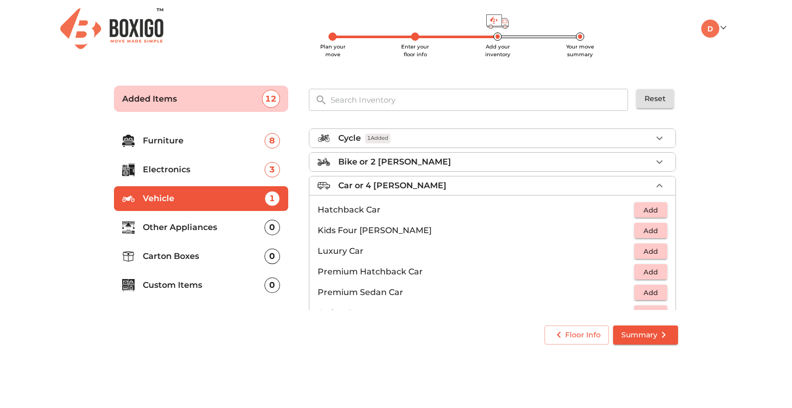
click at [645, 229] on span "Add" at bounding box center [650, 231] width 23 height 12
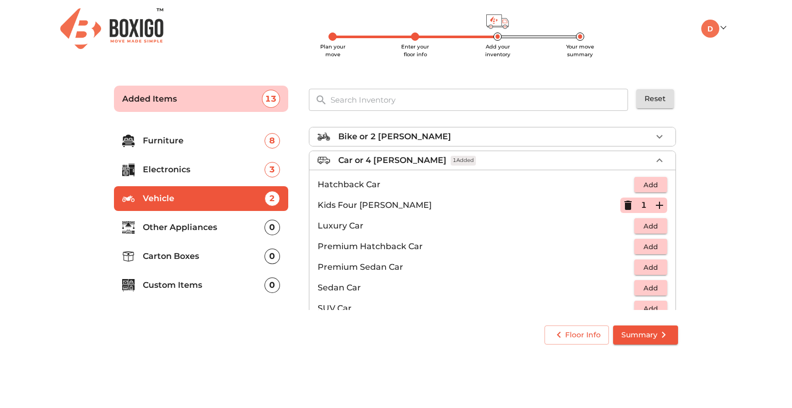
scroll to position [46, 0]
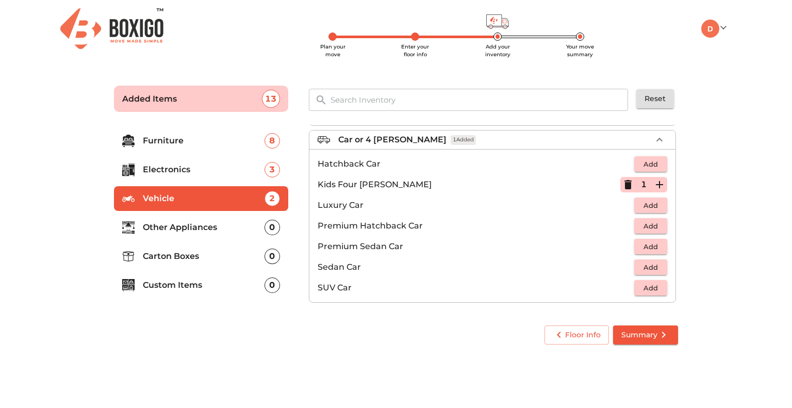
click at [200, 226] on p "Other Appliances" at bounding box center [204, 227] width 122 height 12
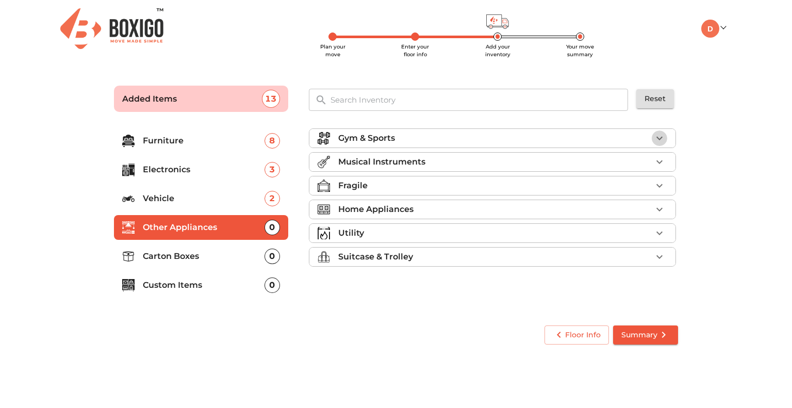
click at [660, 140] on icon "button" at bounding box center [659, 138] width 12 height 12
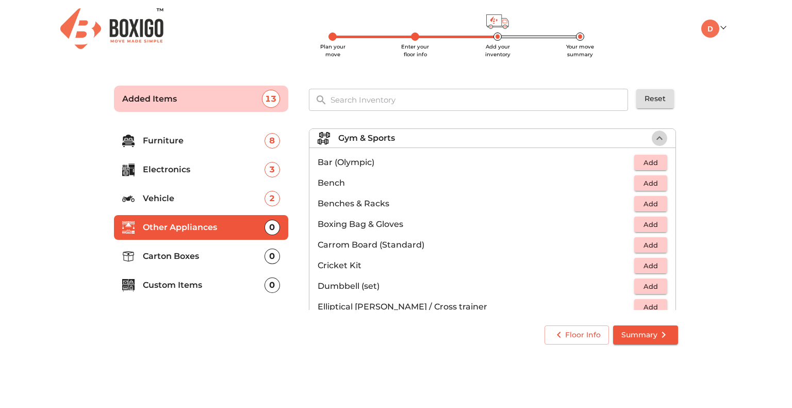
click at [660, 139] on button "button" at bounding box center [659, 137] width 15 height 15
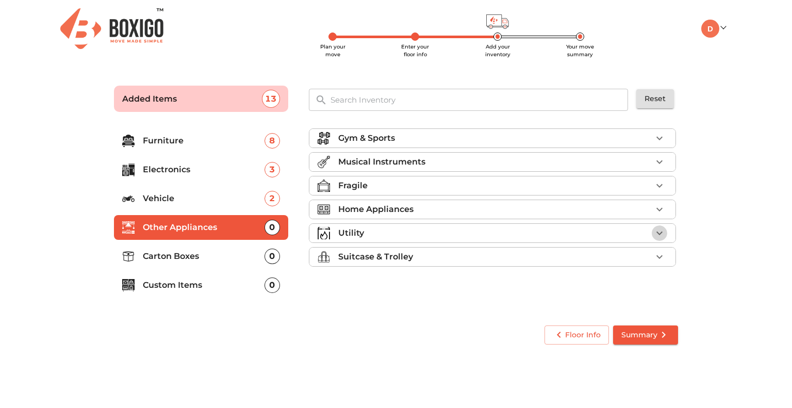
click at [656, 227] on icon "button" at bounding box center [659, 233] width 12 height 12
click at [659, 255] on icon "button" at bounding box center [659, 257] width 12 height 12
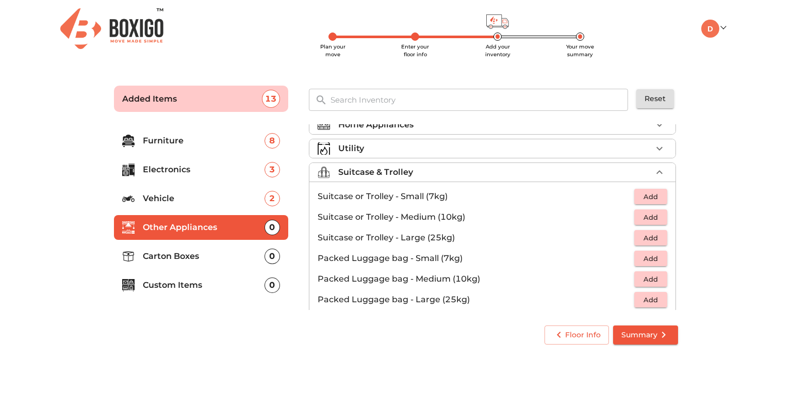
scroll to position [103, 0]
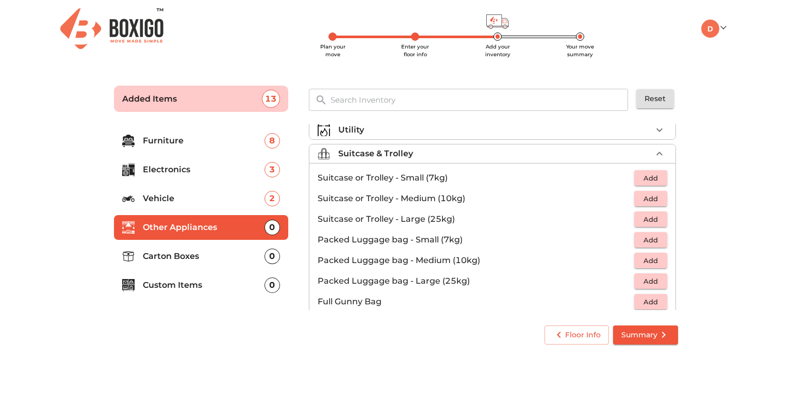
click at [649, 219] on span "Add" at bounding box center [650, 219] width 23 height 12
click at [647, 195] on span "Add" at bounding box center [650, 199] width 23 height 12
click at [647, 176] on span "Add" at bounding box center [650, 178] width 23 height 12
click at [641, 239] on span "Add" at bounding box center [650, 240] width 23 height 12
click at [645, 255] on span "Add" at bounding box center [650, 261] width 23 height 12
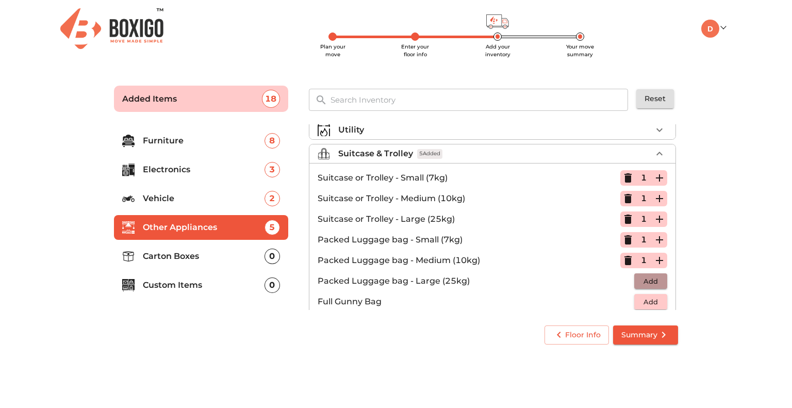
click at [644, 275] on span "Add" at bounding box center [650, 281] width 23 height 12
click at [176, 260] on p "Carton Boxes" at bounding box center [204, 256] width 122 height 12
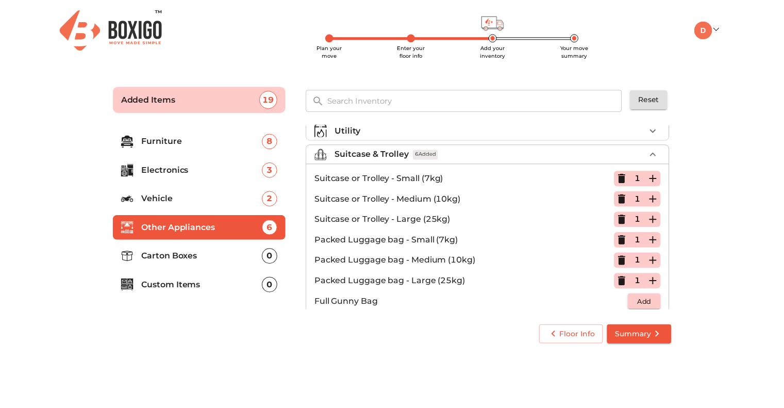
scroll to position [0, 0]
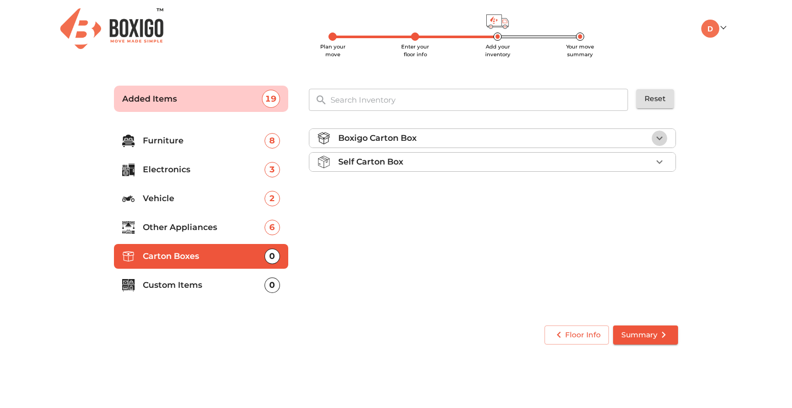
click at [664, 135] on icon "button" at bounding box center [659, 138] width 12 height 12
click at [656, 191] on icon "button" at bounding box center [659, 191] width 12 height 12
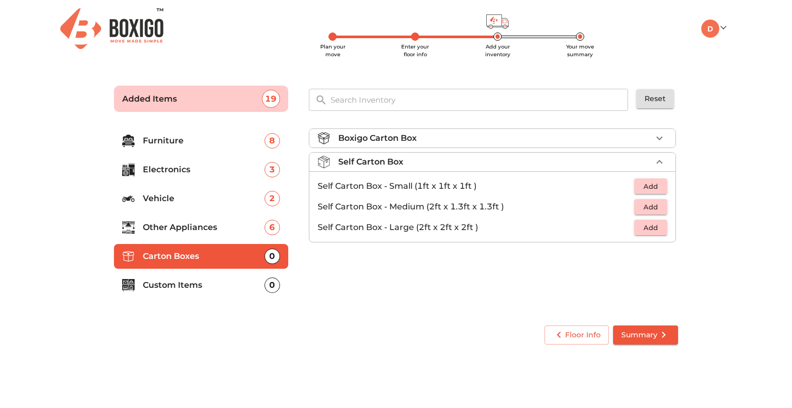
click at [177, 285] on p "Custom Items" at bounding box center [204, 285] width 122 height 12
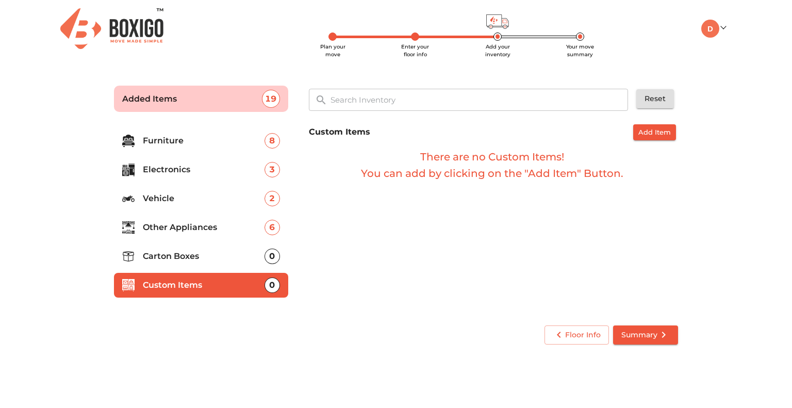
click at [643, 333] on span "Summary" at bounding box center [645, 334] width 48 height 13
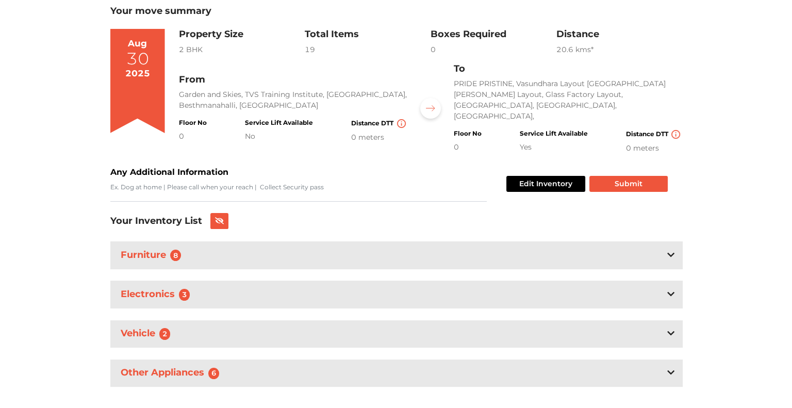
scroll to position [73, 0]
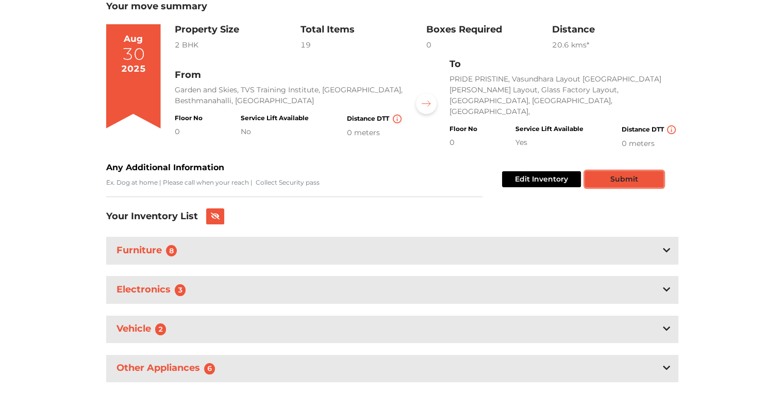
click at [624, 171] on button "Submit" at bounding box center [624, 179] width 78 height 16
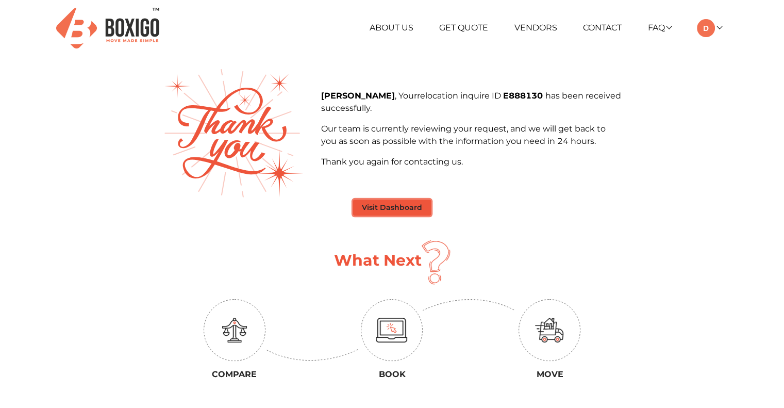
click at [369, 208] on button "Visit Dashboard" at bounding box center [392, 208] width 78 height 16
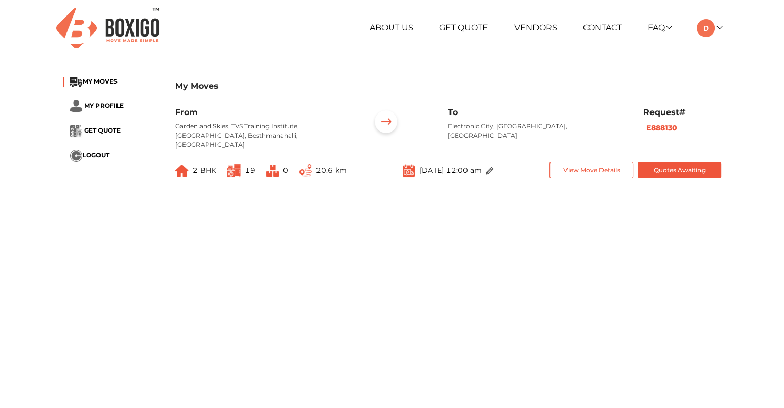
click at [242, 162] on span "19" at bounding box center [241, 171] width 28 height 18
click at [230, 164] on img at bounding box center [233, 170] width 13 height 13
click at [585, 162] on button "View Move Details" at bounding box center [592, 170] width 84 height 17
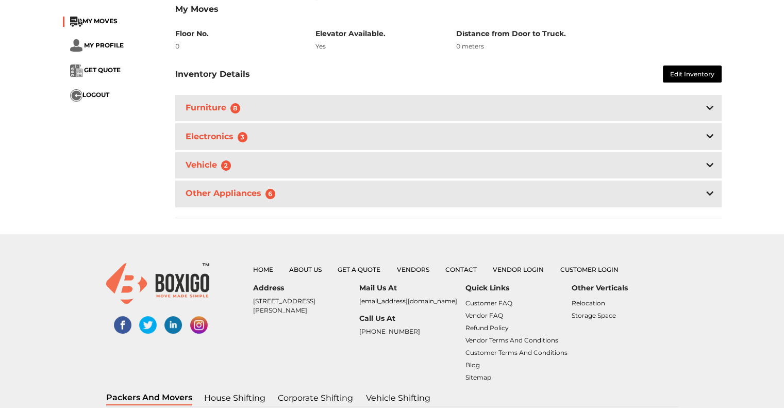
scroll to position [309, 0]
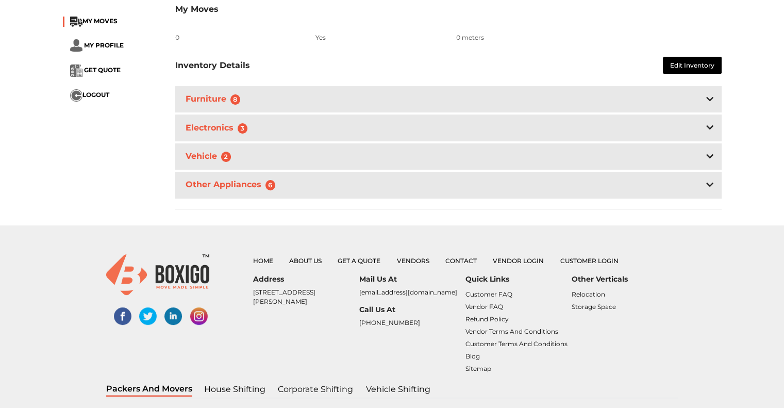
click at [708, 97] on icon at bounding box center [709, 99] width 7 height 4
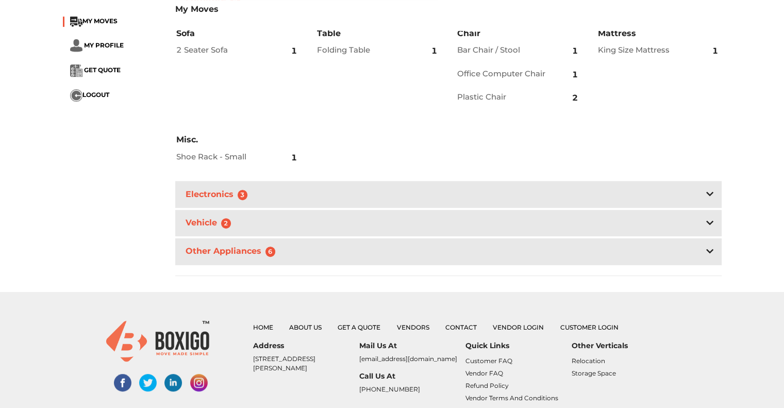
scroll to position [412, 0]
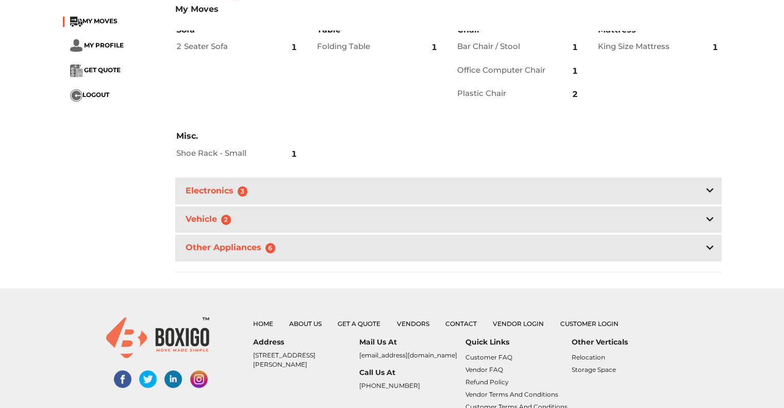
click at [701, 177] on div "Electronics 3" at bounding box center [448, 190] width 546 height 26
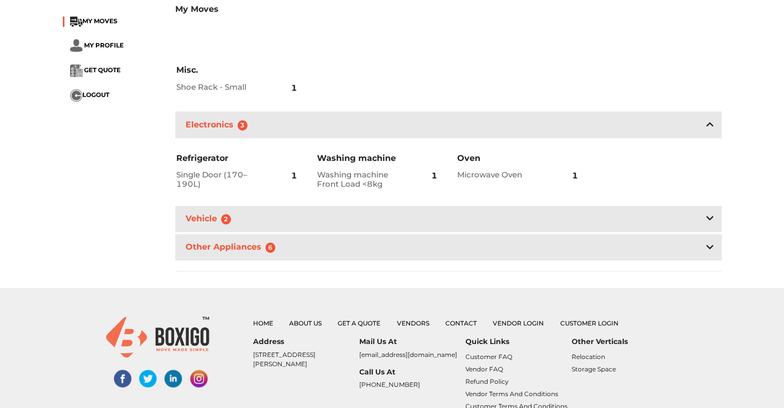
scroll to position [516, 0]
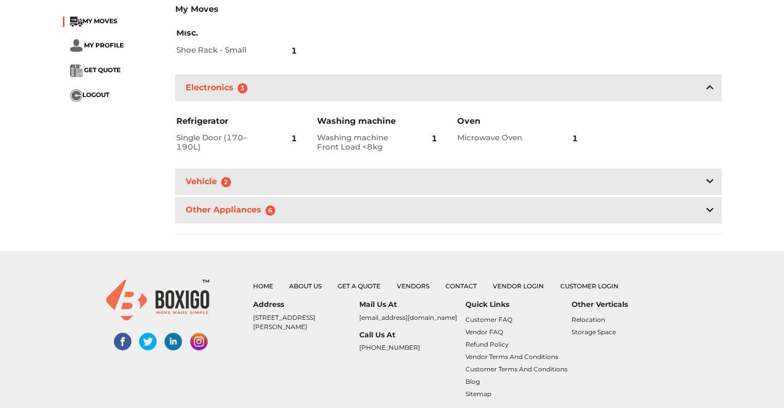
click at [707, 177] on icon at bounding box center [709, 181] width 7 height 8
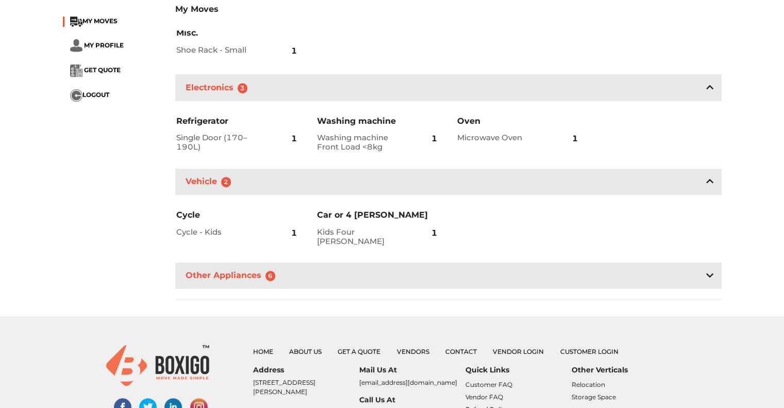
click at [706, 271] on icon at bounding box center [709, 275] width 7 height 8
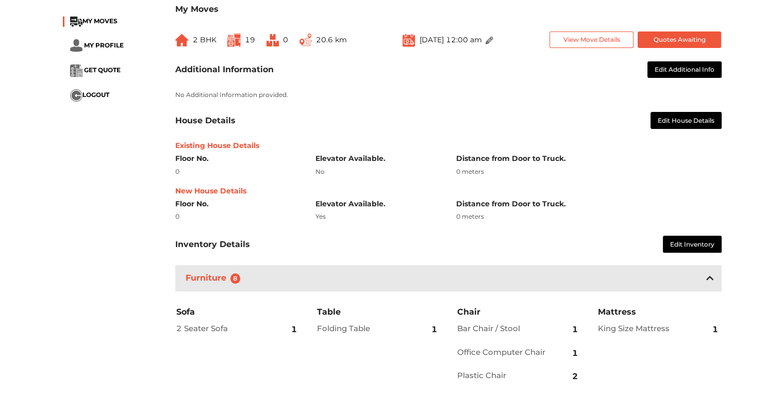
scroll to position [0, 0]
